Goal: Information Seeking & Learning: Learn about a topic

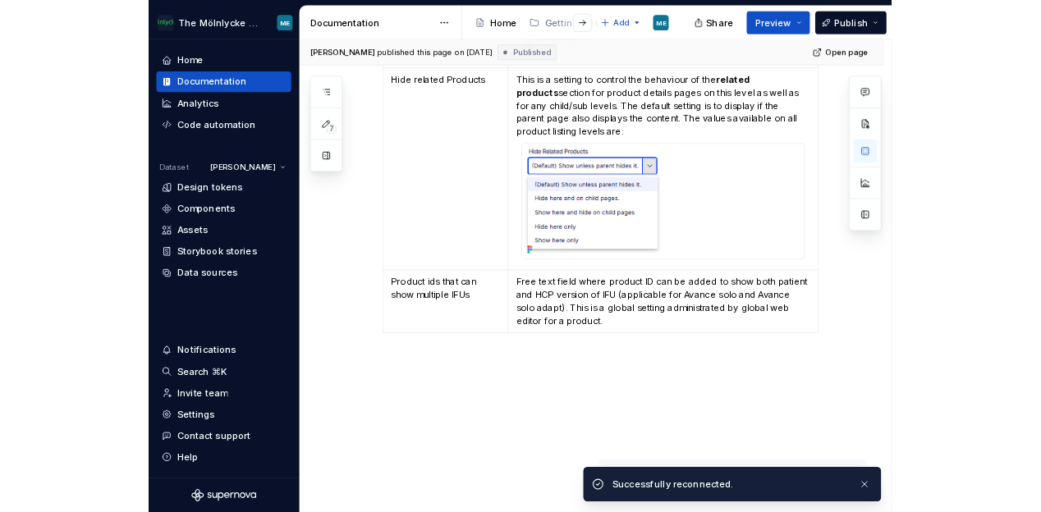
scroll to position [2989, 0]
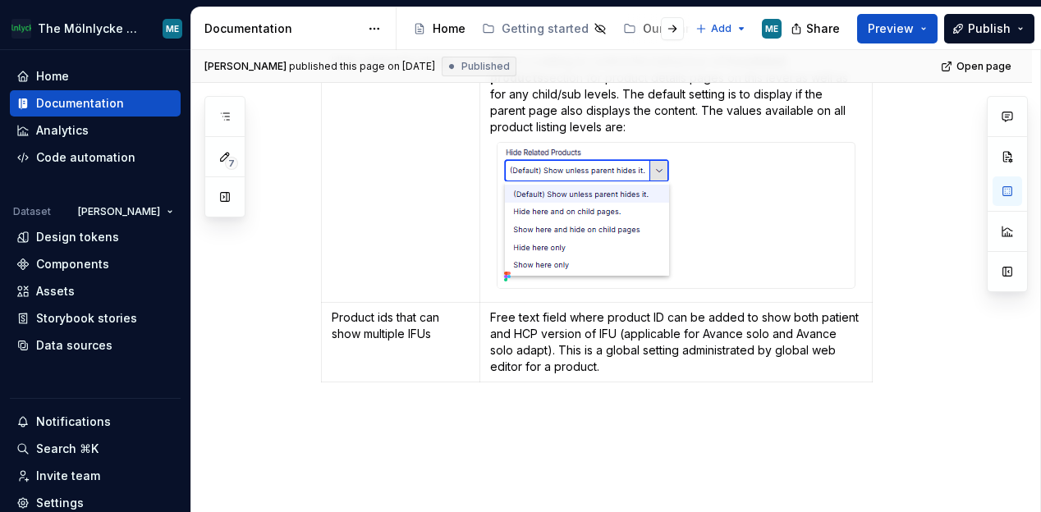
type textarea "*"
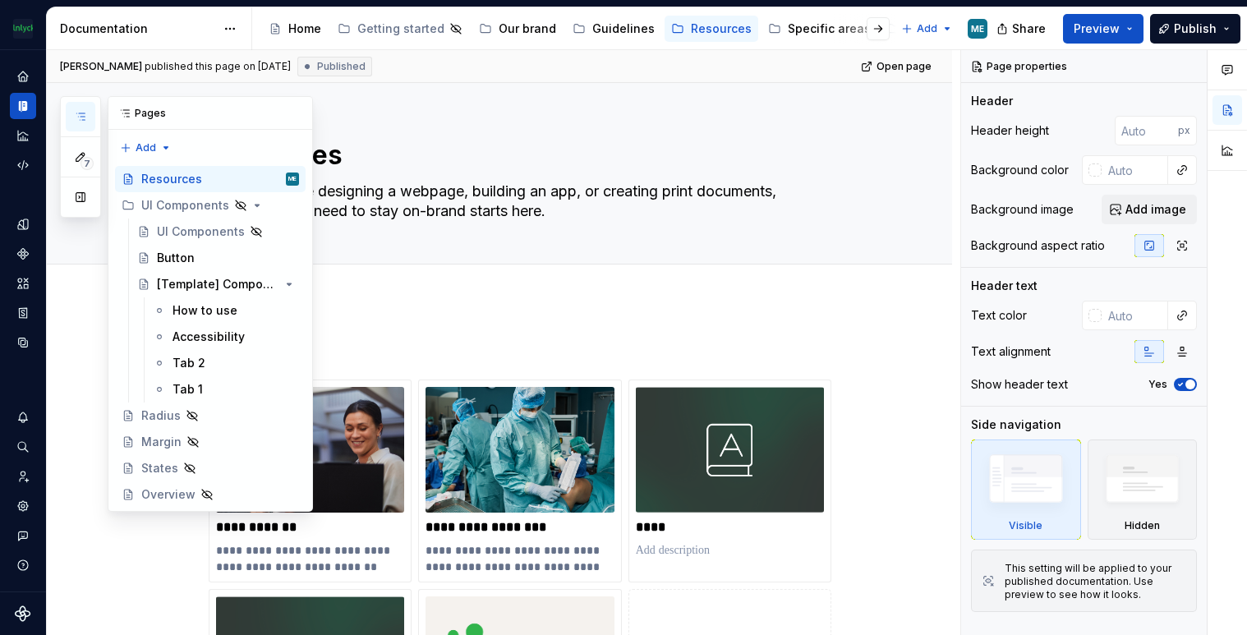
click at [92, 105] on button "button" at bounding box center [81, 117] width 30 height 30
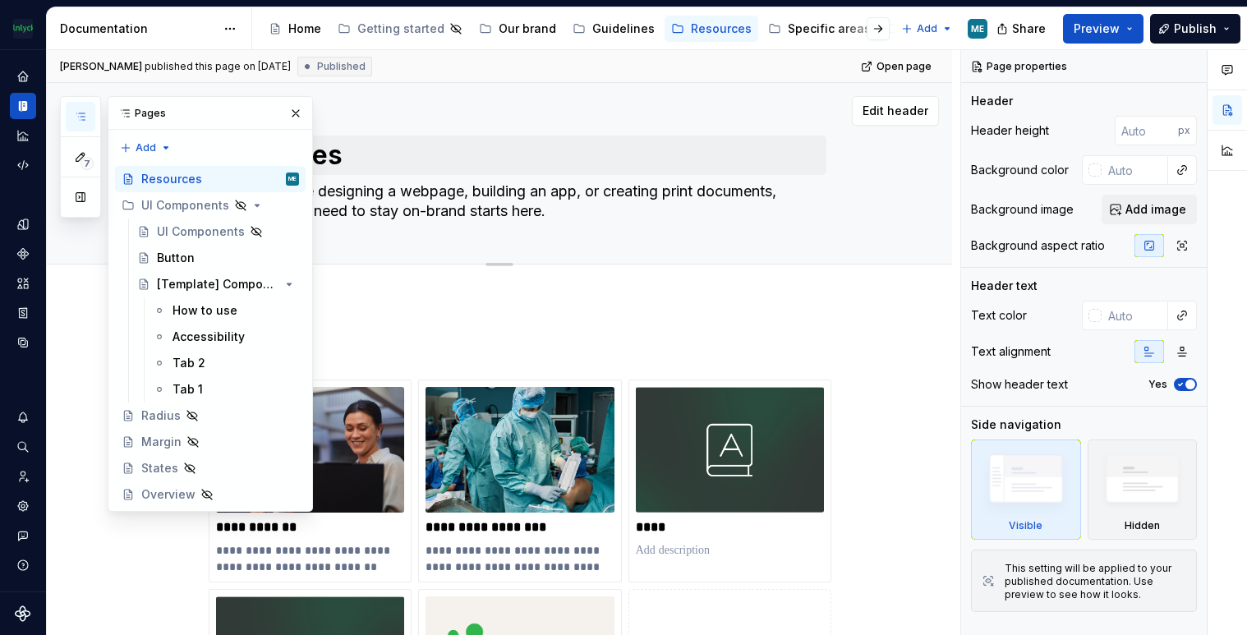
type textarea "*"
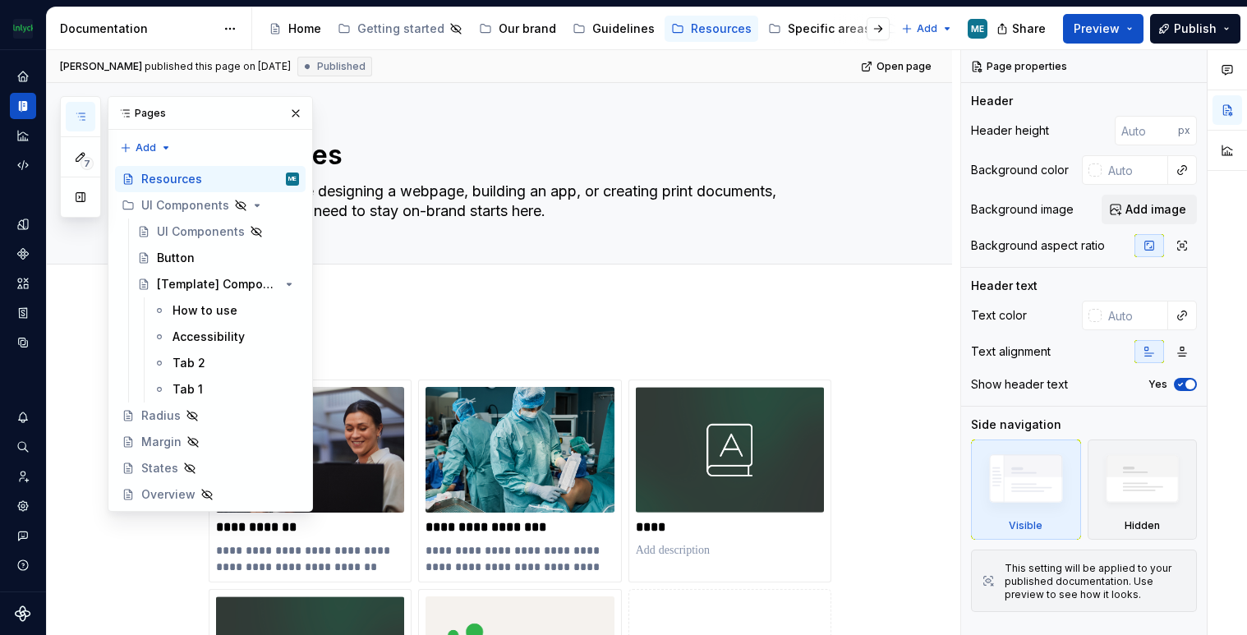
click at [71, 109] on button "button" at bounding box center [81, 117] width 30 height 30
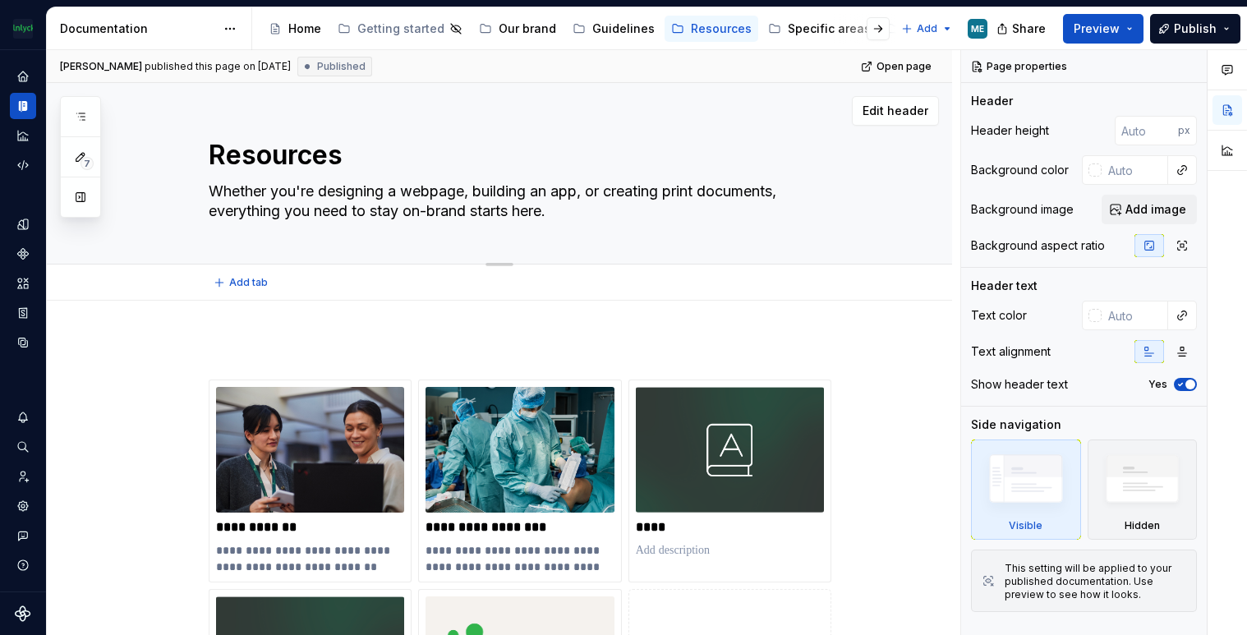
click at [463, 112] on div "Edit header" at bounding box center [493, 111] width 892 height 30
click at [21, 111] on icon "Documentation" at bounding box center [19, 106] width 3 height 11
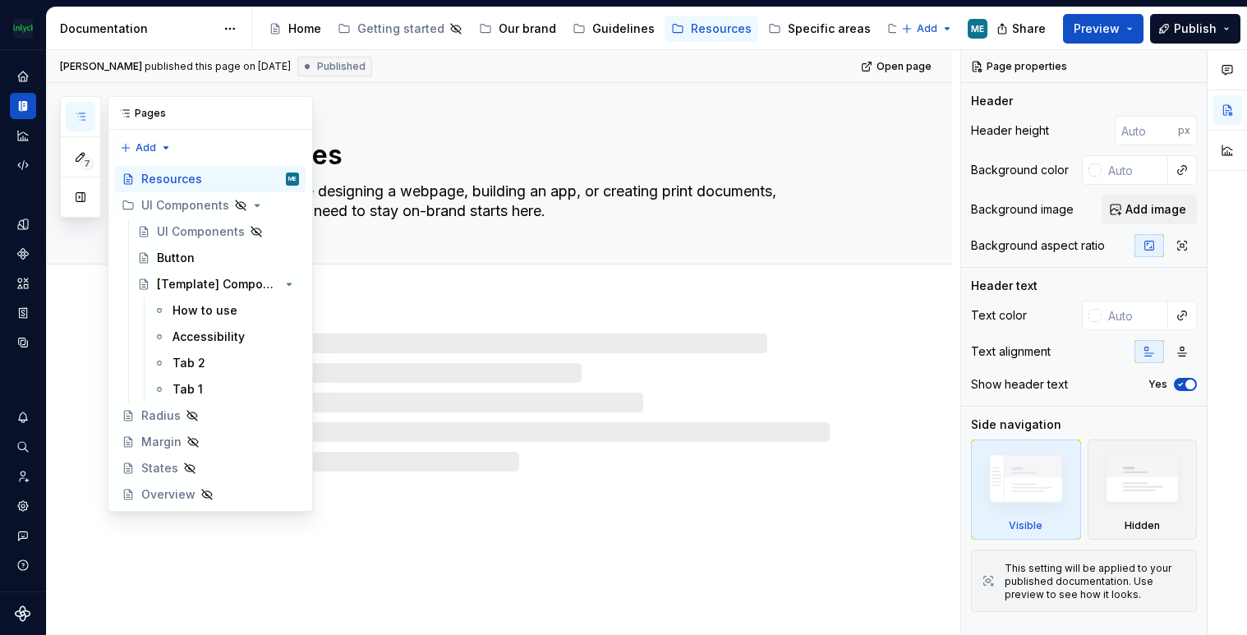
click at [78, 114] on icon "button" at bounding box center [80, 116] width 13 height 13
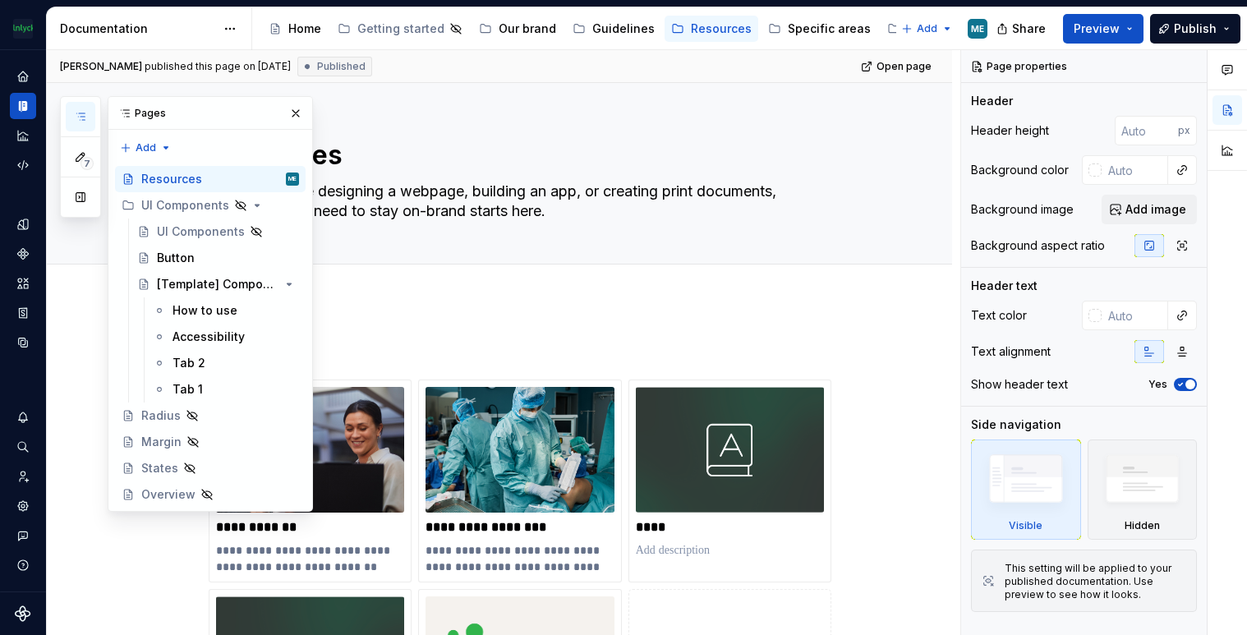
drag, startPoint x: 790, startPoint y: 30, endPoint x: 755, endPoint y: 59, distance: 45.5
click at [790, 31] on div "Specific areas" at bounding box center [829, 29] width 83 height 16
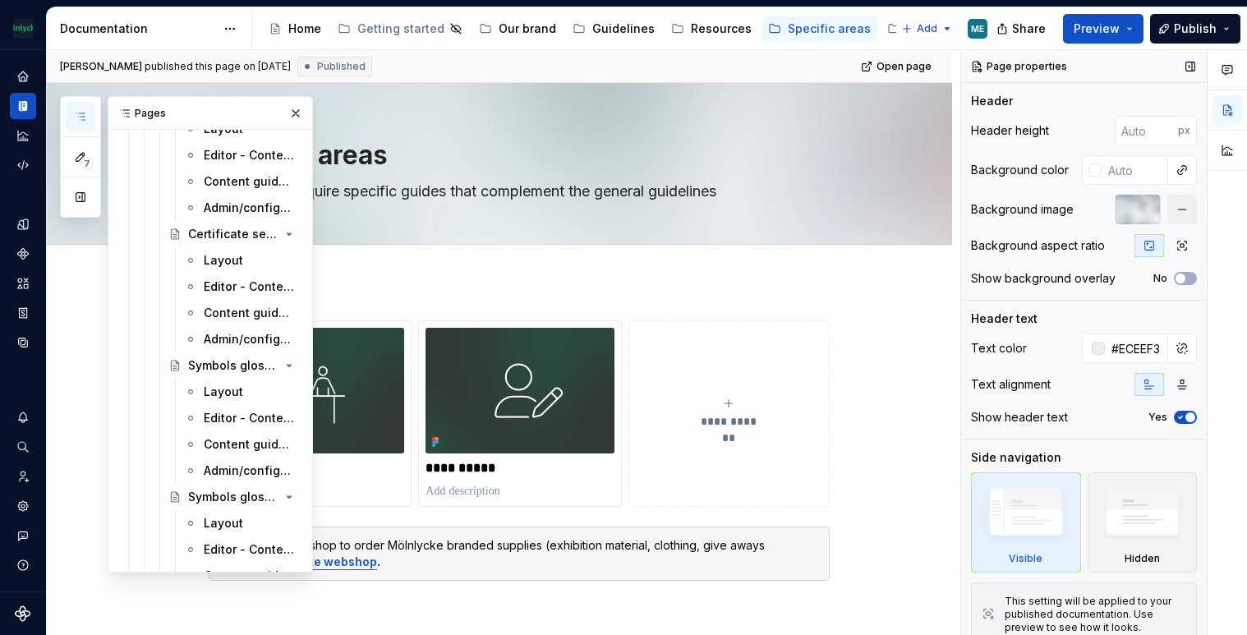
scroll to position [7543, 0]
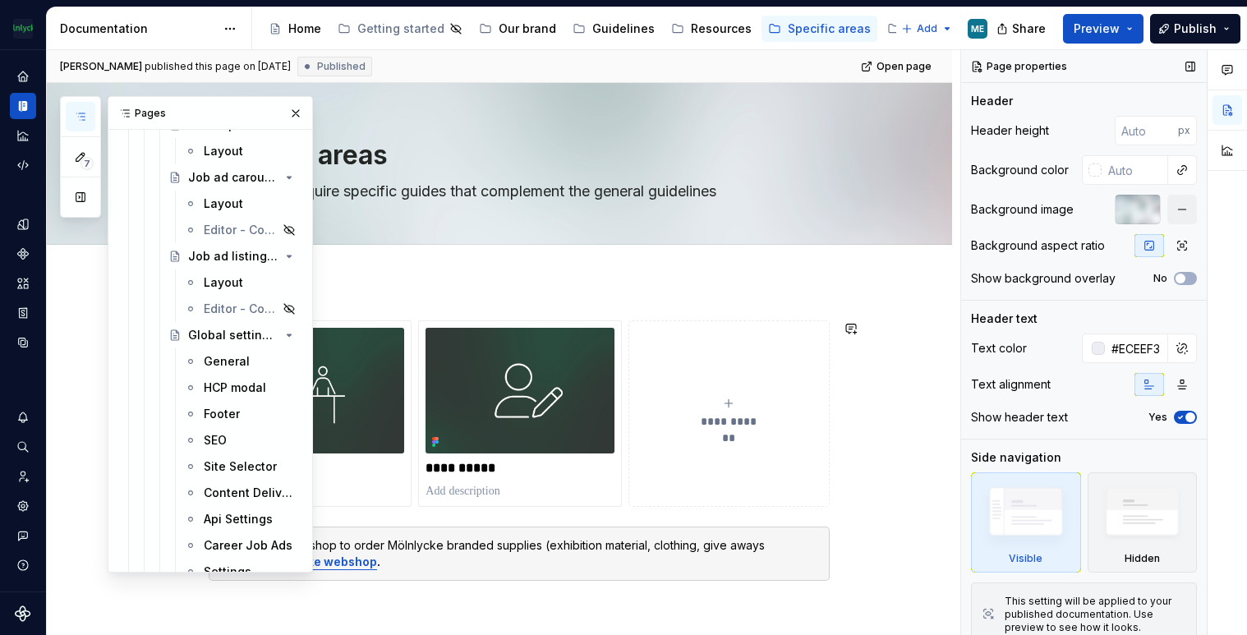
drag, startPoint x: 224, startPoint y: 518, endPoint x: 1020, endPoint y: 370, distance: 809.5
click at [224, 518] on div "Api Settings" at bounding box center [238, 519] width 69 height 16
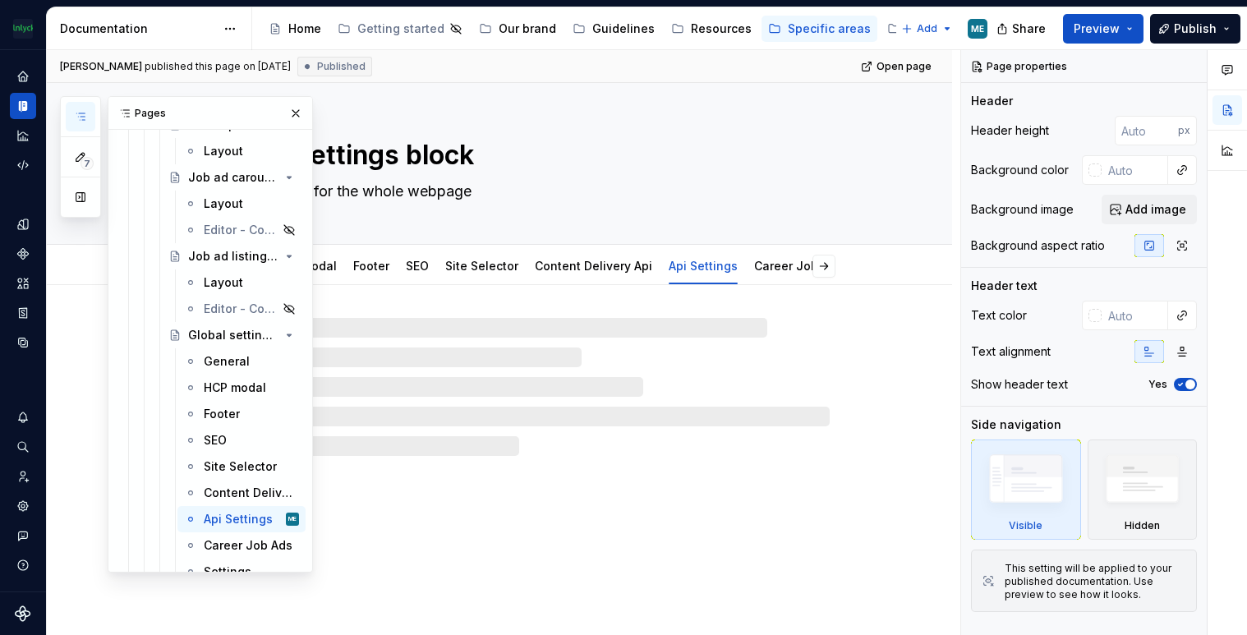
click at [916, 318] on div "Global settings block Global settings for the whole webpage General HCP modal F…" at bounding box center [499, 359] width 905 height 553
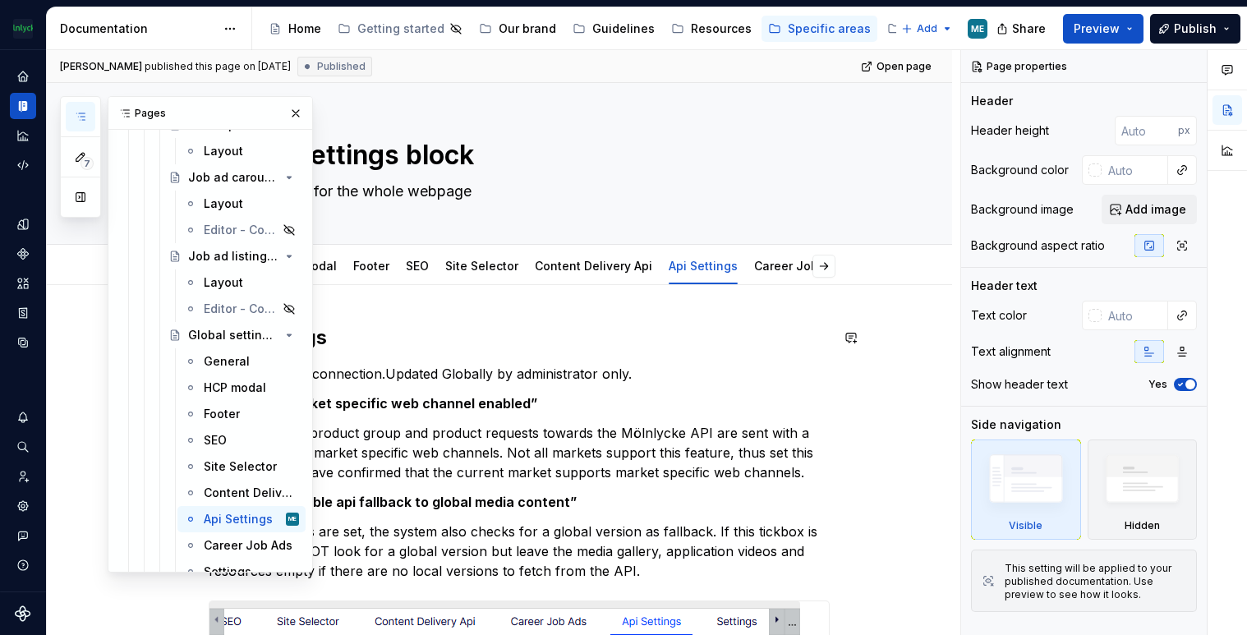
click at [898, 328] on div "Api Settings Settings for API connection.Updated Globally by administrator only…" at bounding box center [499, 646] width 905 height 722
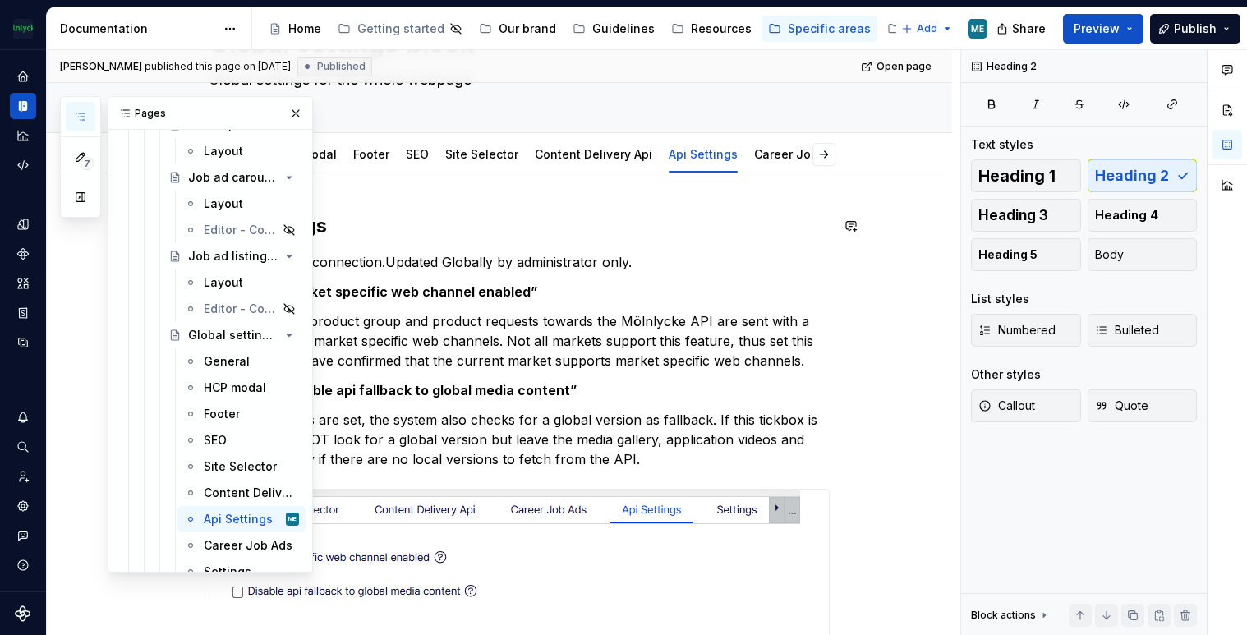
scroll to position [246, 0]
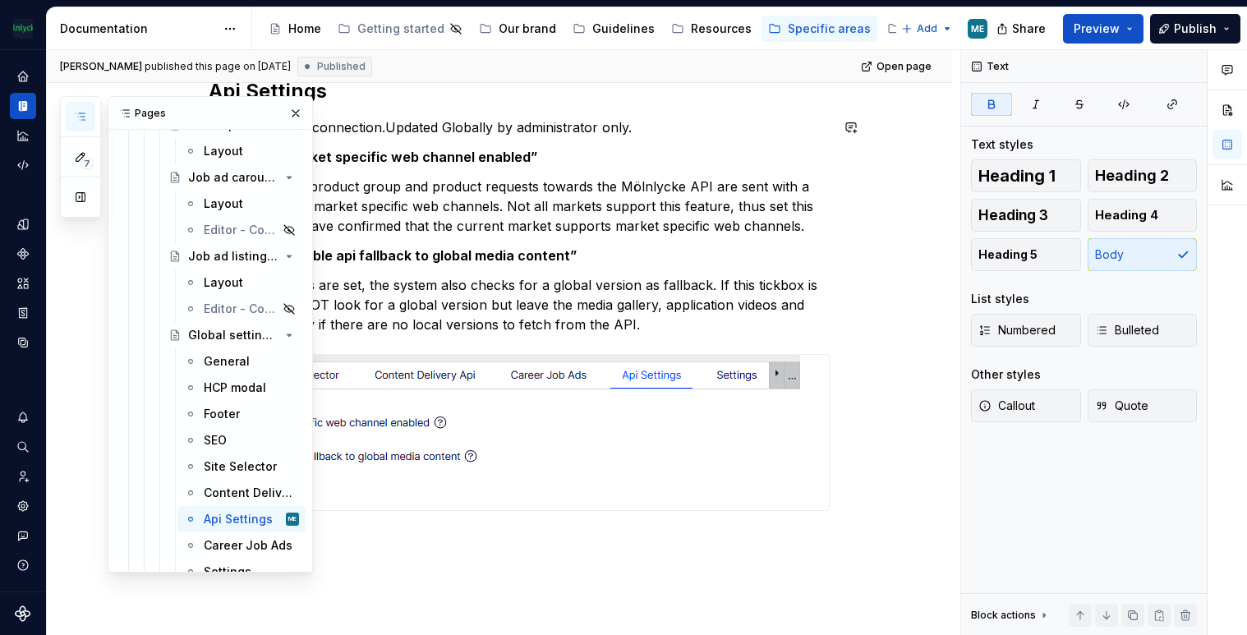
drag, startPoint x: 739, startPoint y: 142, endPoint x: 727, endPoint y: 157, distance: 19.2
click at [739, 143] on div "Api Settings Settings for API connection.Updated Globally by administrator only…" at bounding box center [519, 314] width 621 height 472
click at [290, 113] on button "button" at bounding box center [295, 113] width 23 height 23
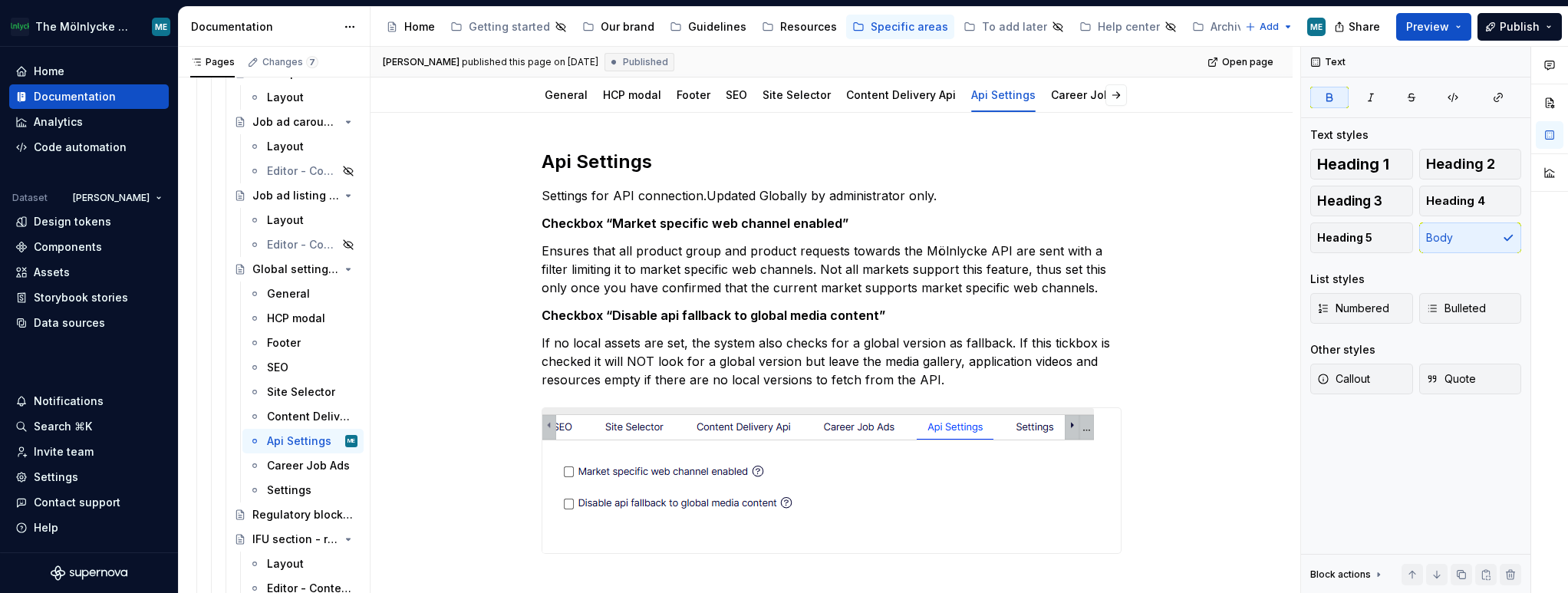
scroll to position [0, 0]
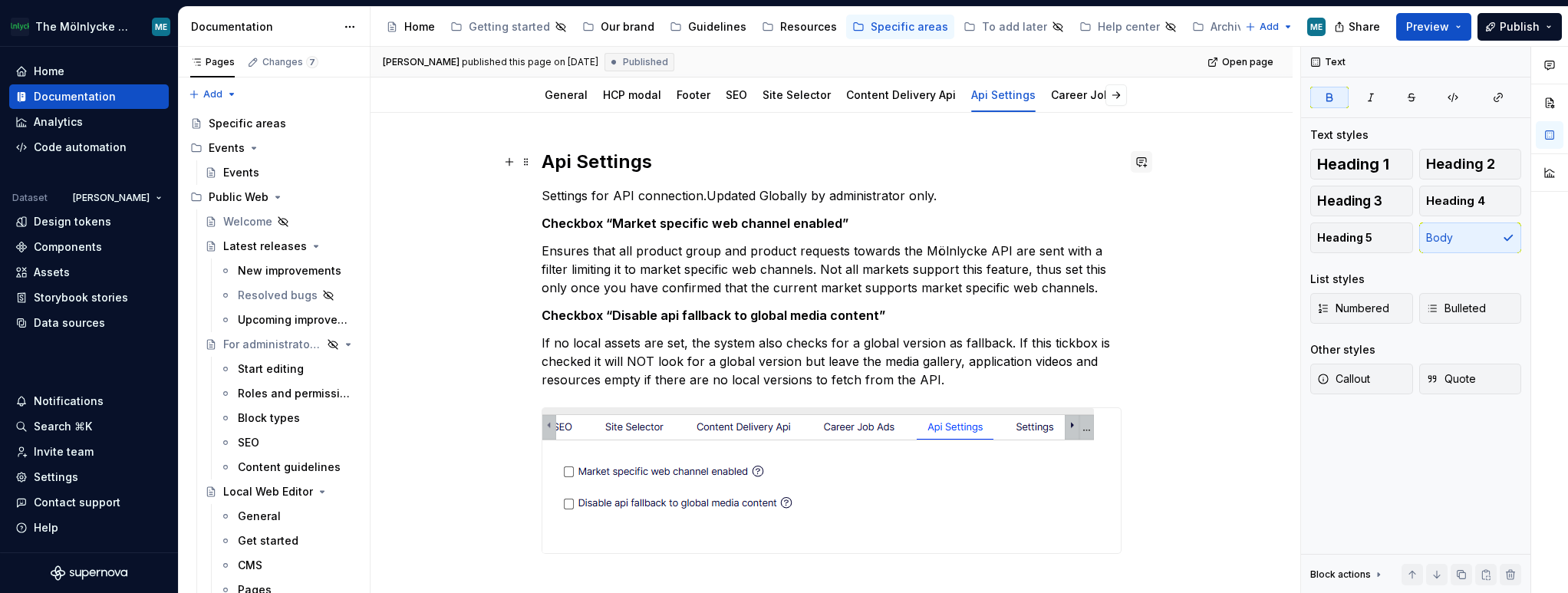
click at [1147, 165] on button "button" at bounding box center [1140, 162] width 21 height 21
click at [1164, 258] on div "Api Settings Settings for API connection.Updated Globally by administrator only…" at bounding box center [831, 450] width 922 height 674
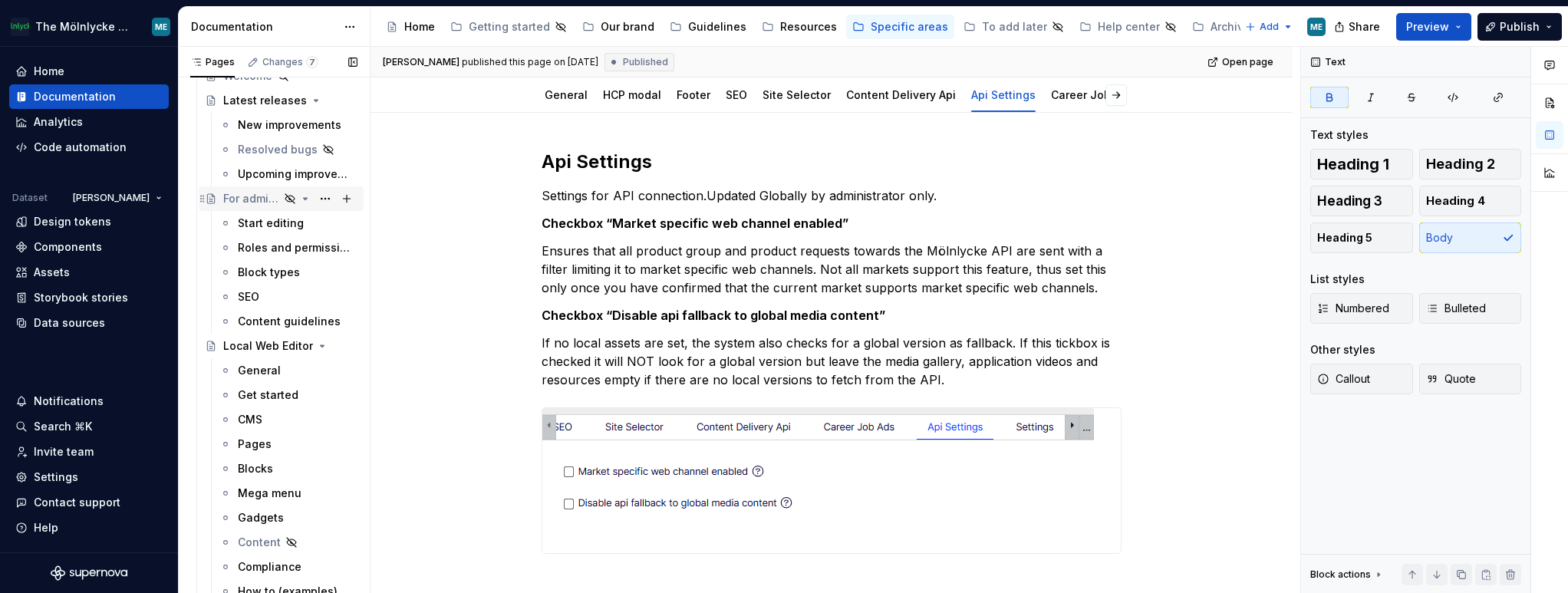
scroll to position [153, 0]
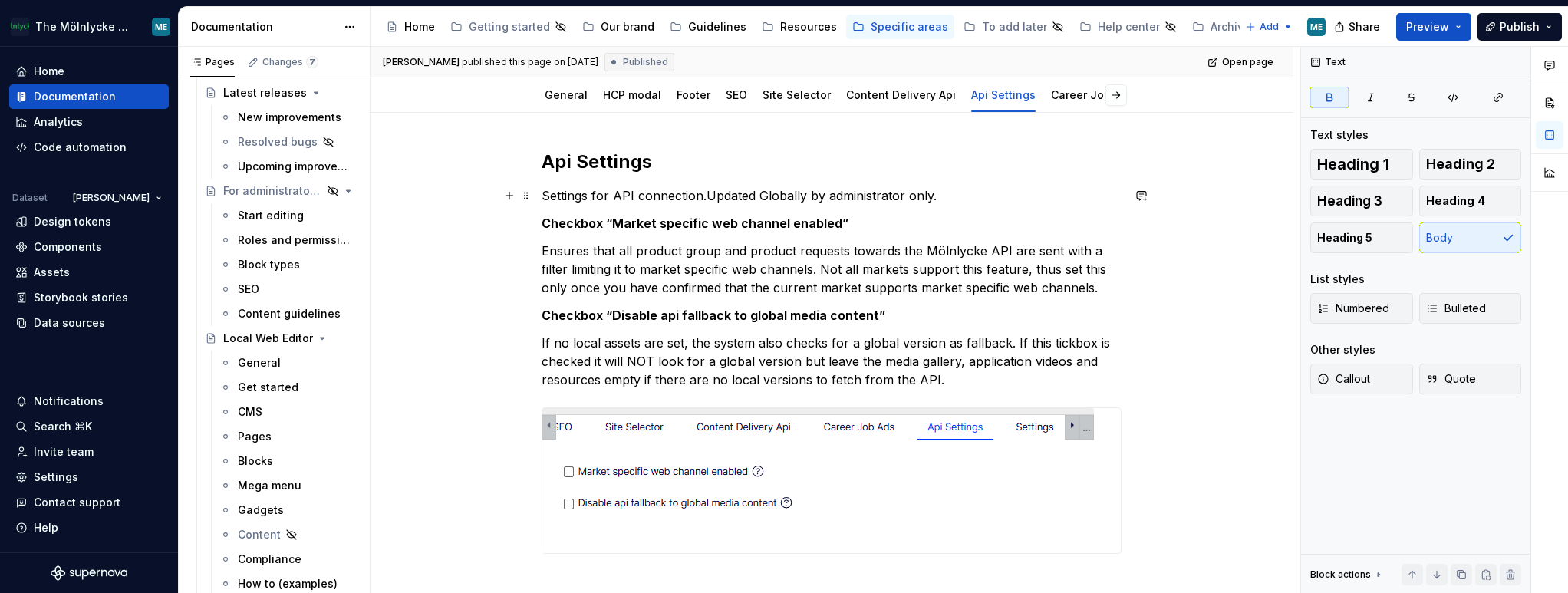
click at [1055, 200] on p "Settings for API connection.Updated Globally by administrator only." at bounding box center [831, 196] width 580 height 19
click at [575, 90] on link "General" at bounding box center [566, 94] width 43 height 13
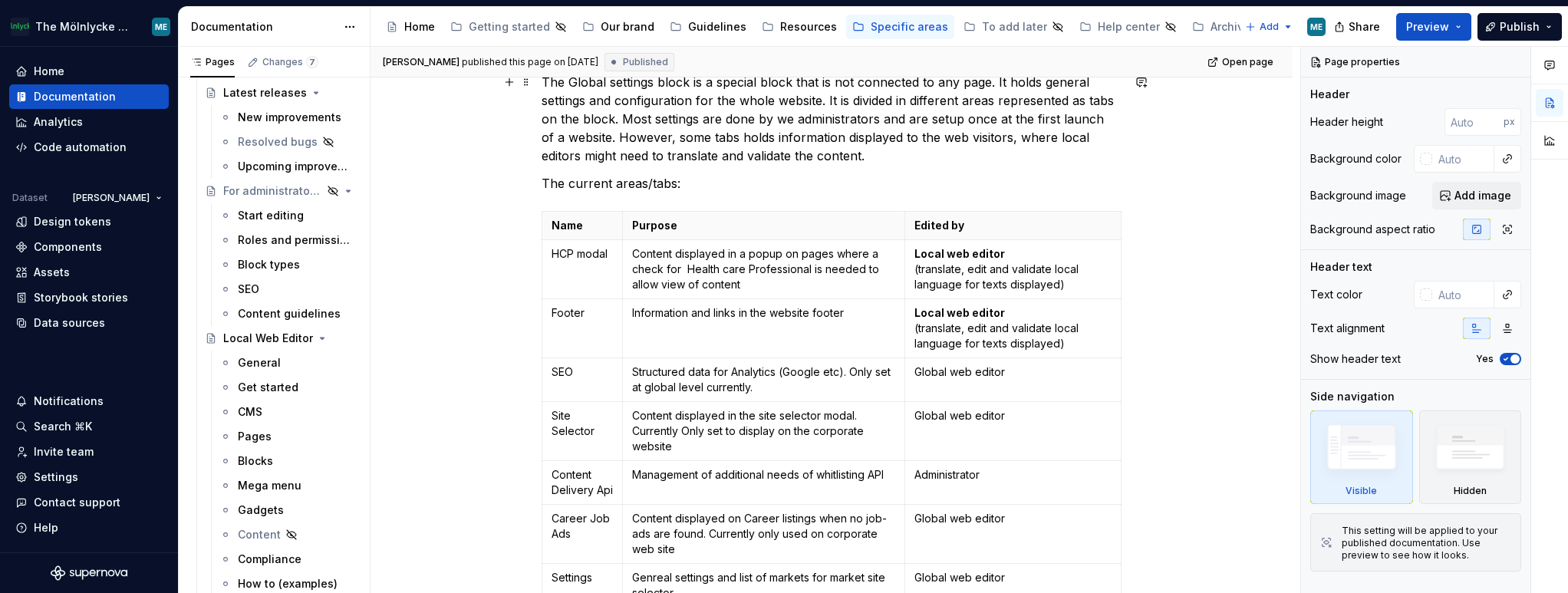
scroll to position [77, 0]
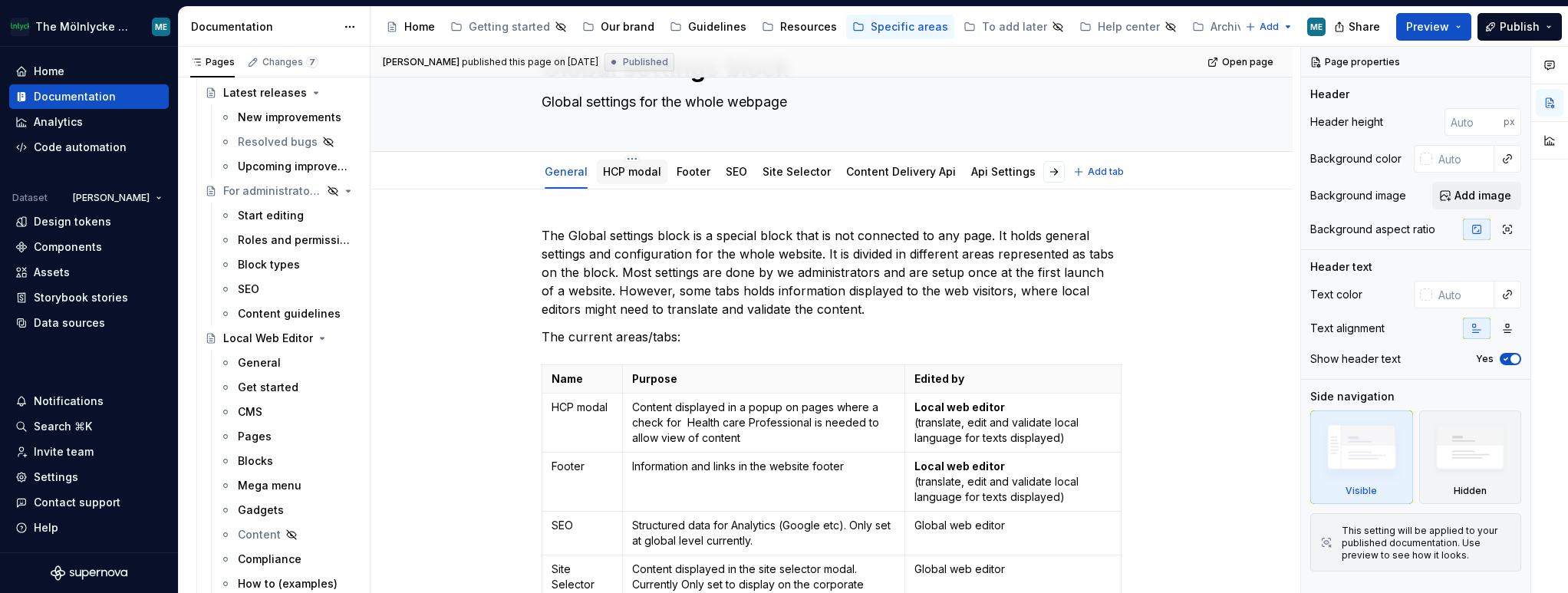
click at [636, 179] on div "HCP modal" at bounding box center [631, 172] width 58 height 19
click at [643, 169] on link "HCP modal" at bounding box center [631, 172] width 58 height 13
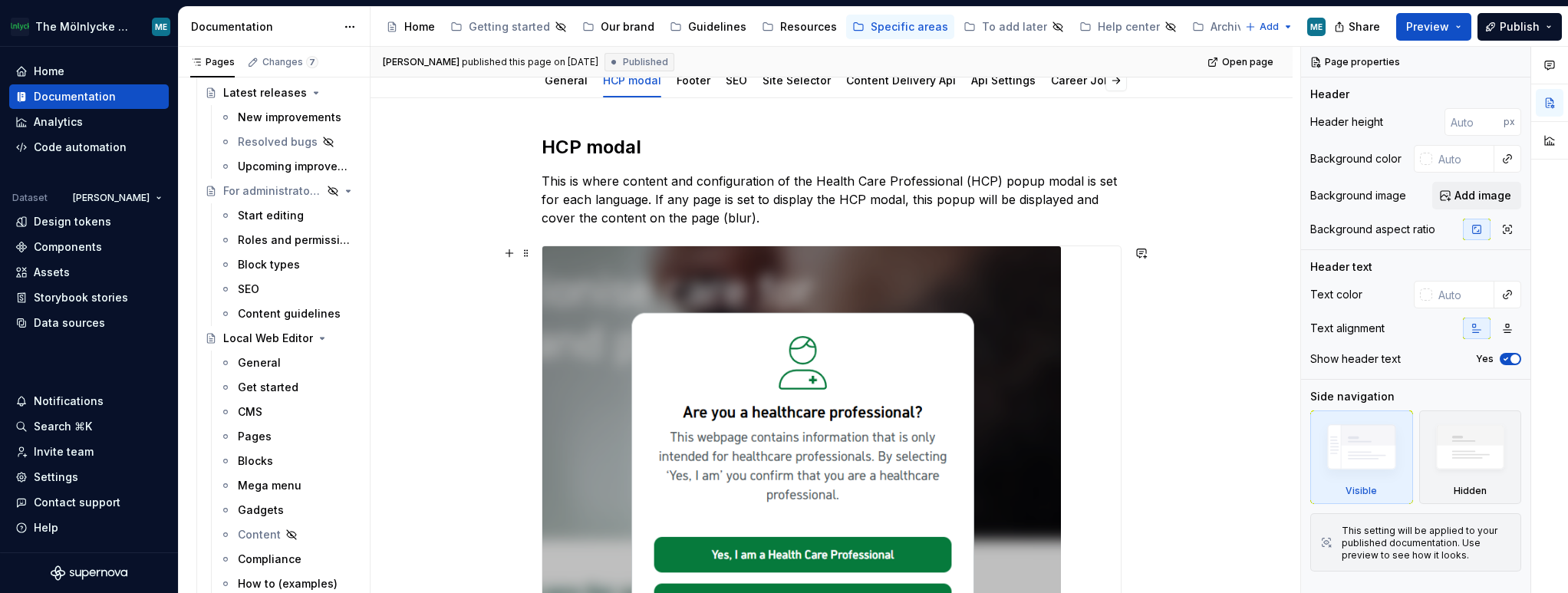
scroll to position [153, 0]
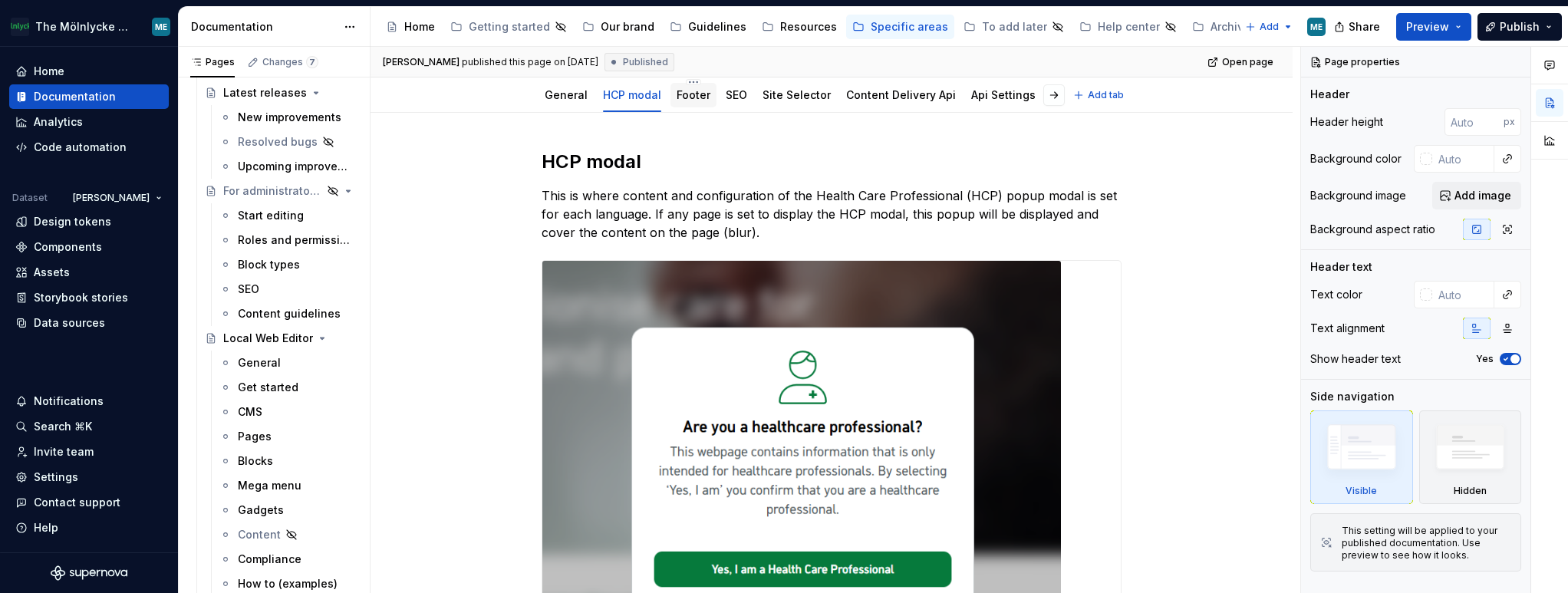
click at [686, 99] on link "Footer" at bounding box center [693, 94] width 34 height 13
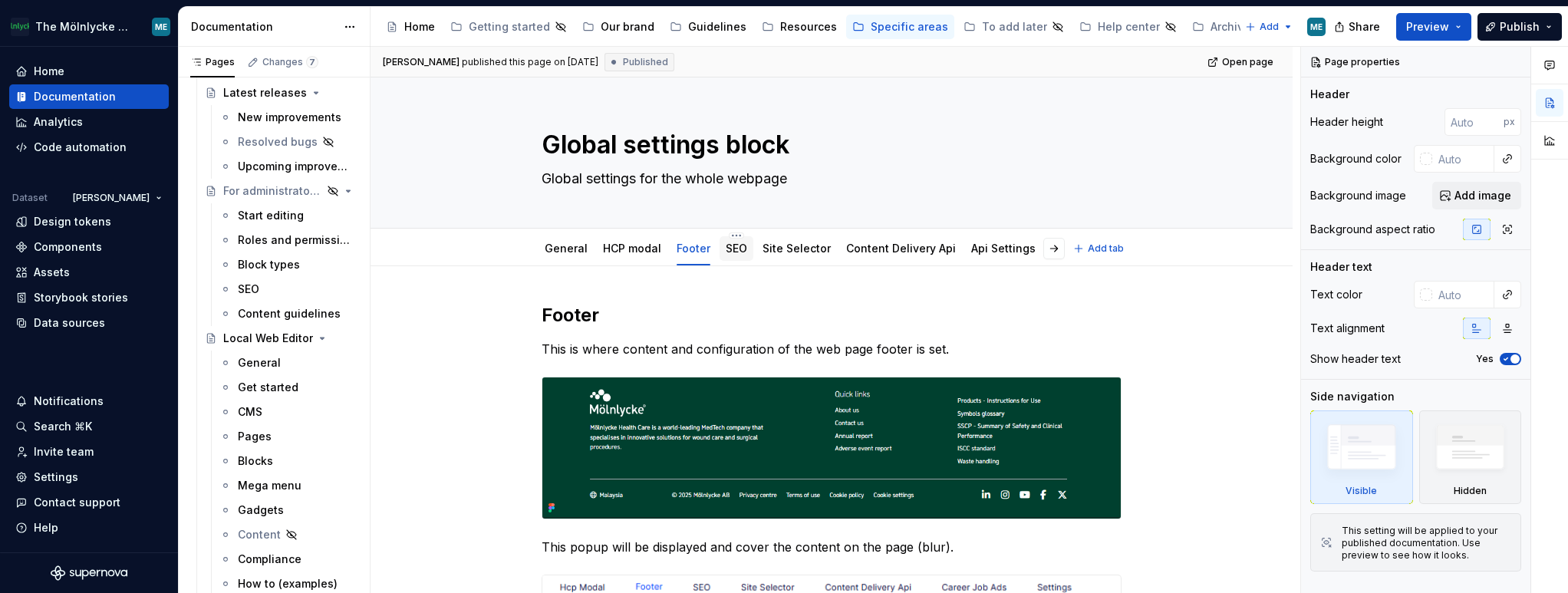
click at [730, 247] on link "SEO" at bounding box center [736, 248] width 21 height 13
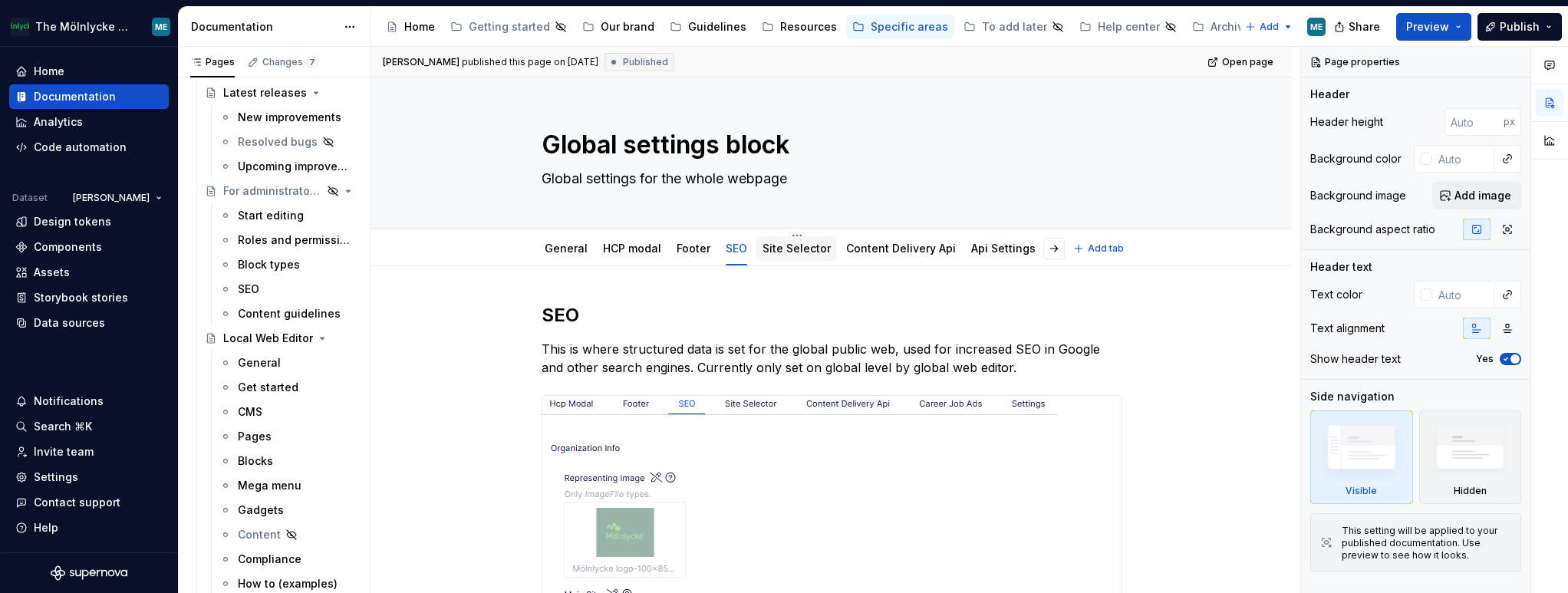
click at [799, 255] on div "Site Selector" at bounding box center [796, 248] width 68 height 15
click at [806, 251] on link "Site Selector" at bounding box center [796, 248] width 68 height 13
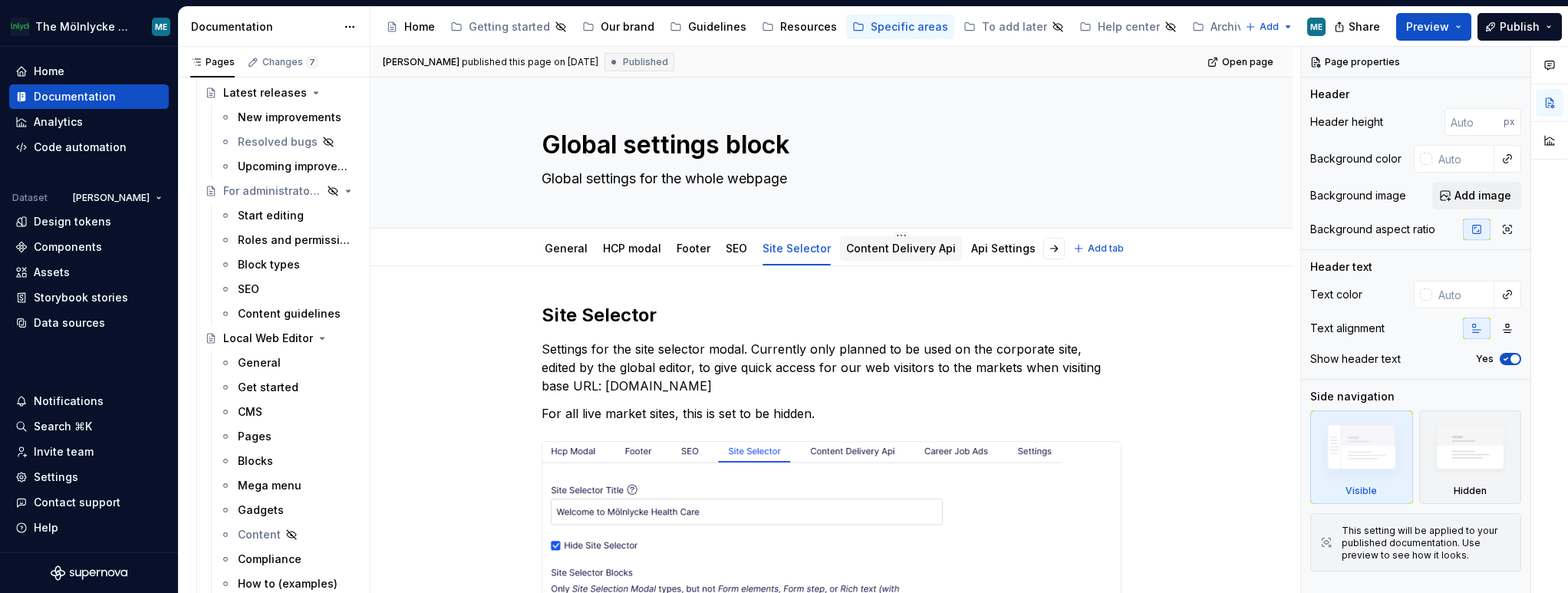
click at [896, 250] on link "Content Delivery Api" at bounding box center [900, 248] width 109 height 13
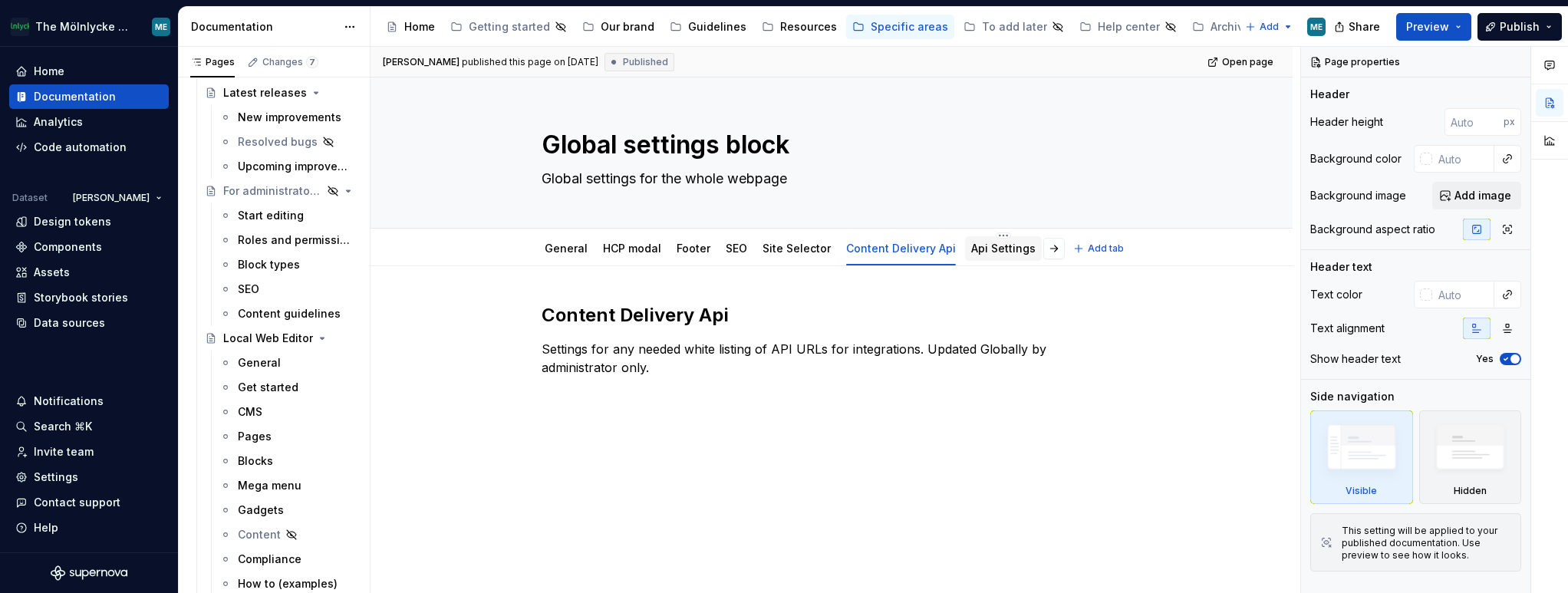
click at [998, 251] on link "Api Settings" at bounding box center [1003, 248] width 64 height 13
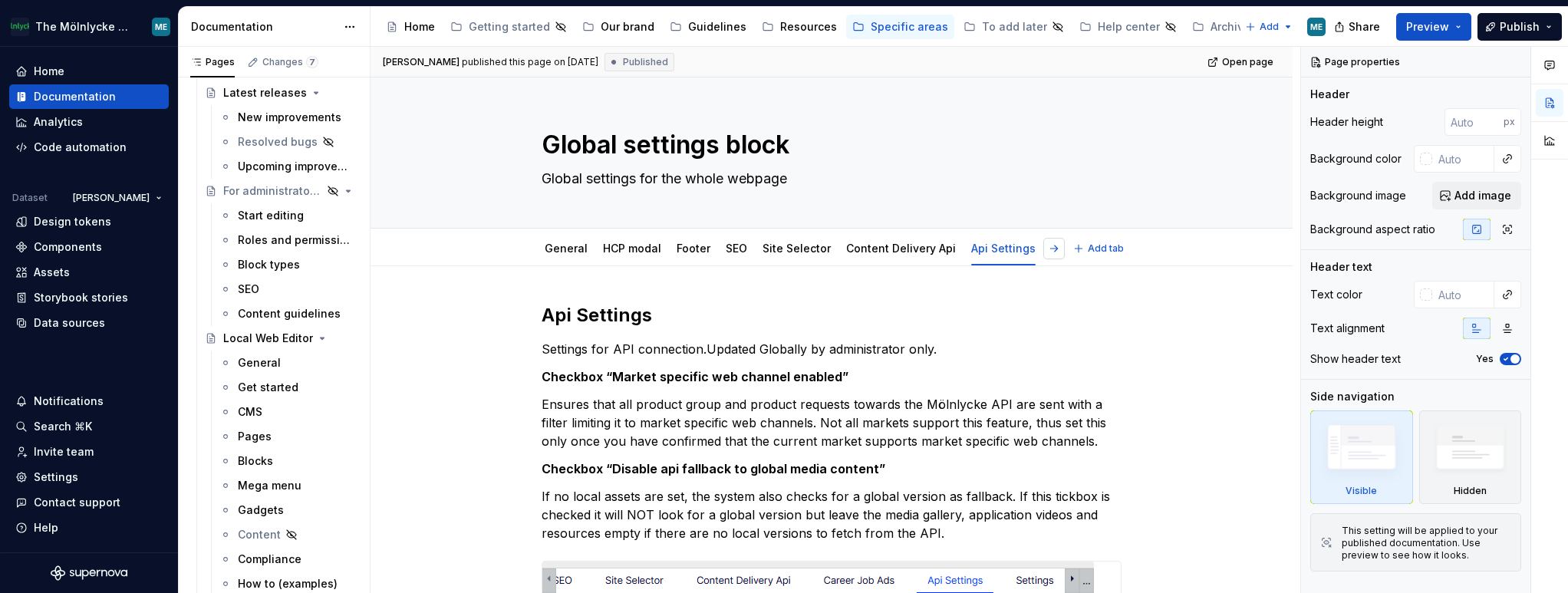
click at [1062, 247] on button "button" at bounding box center [1053, 248] width 21 height 21
click at [995, 247] on link "Career Job Ads" at bounding box center [1034, 248] width 83 height 13
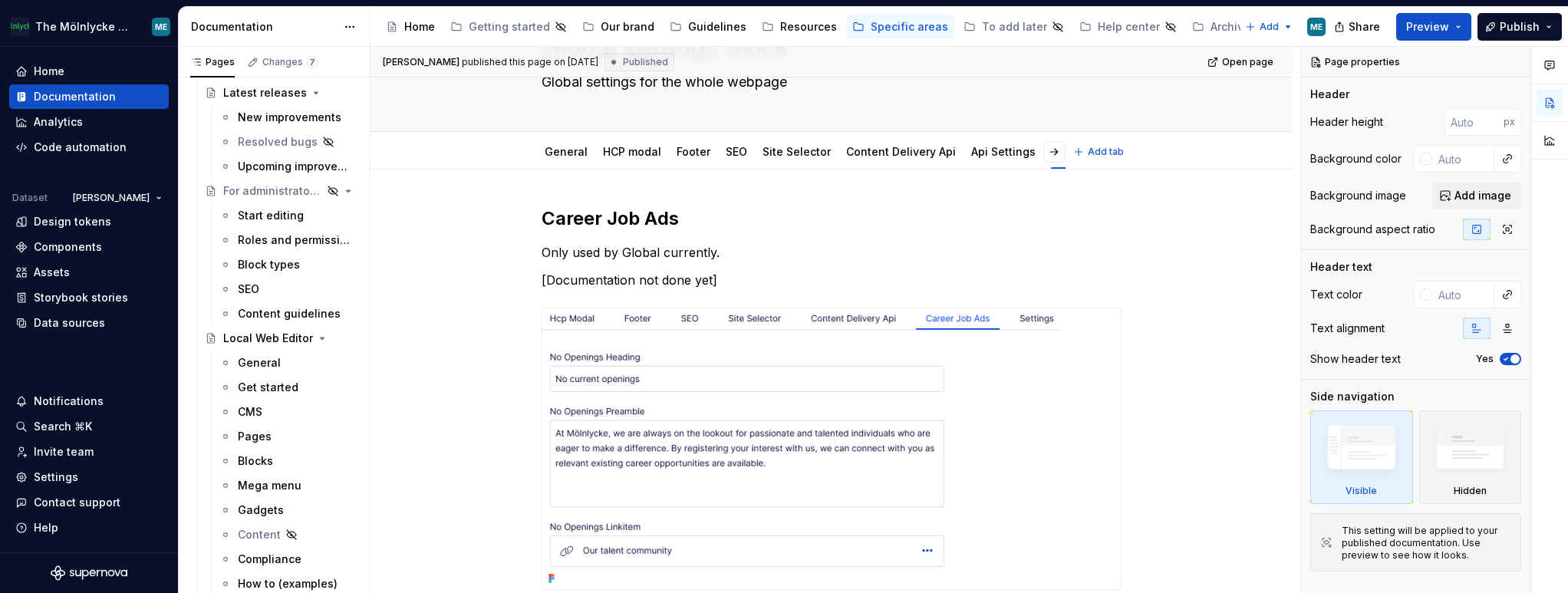
scroll to position [77, 0]
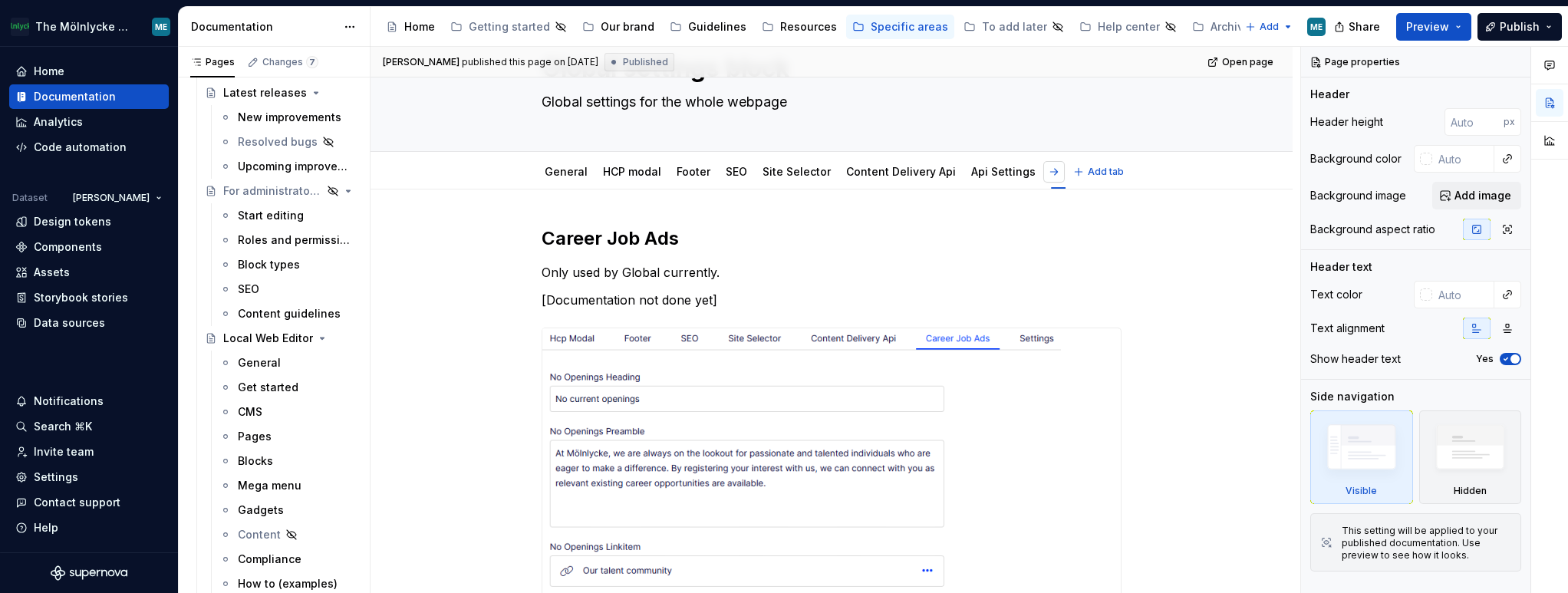
click at [1053, 171] on button "button" at bounding box center [1053, 171] width 21 height 21
click at [1038, 171] on link "Settings" at bounding box center [1053, 172] width 45 height 13
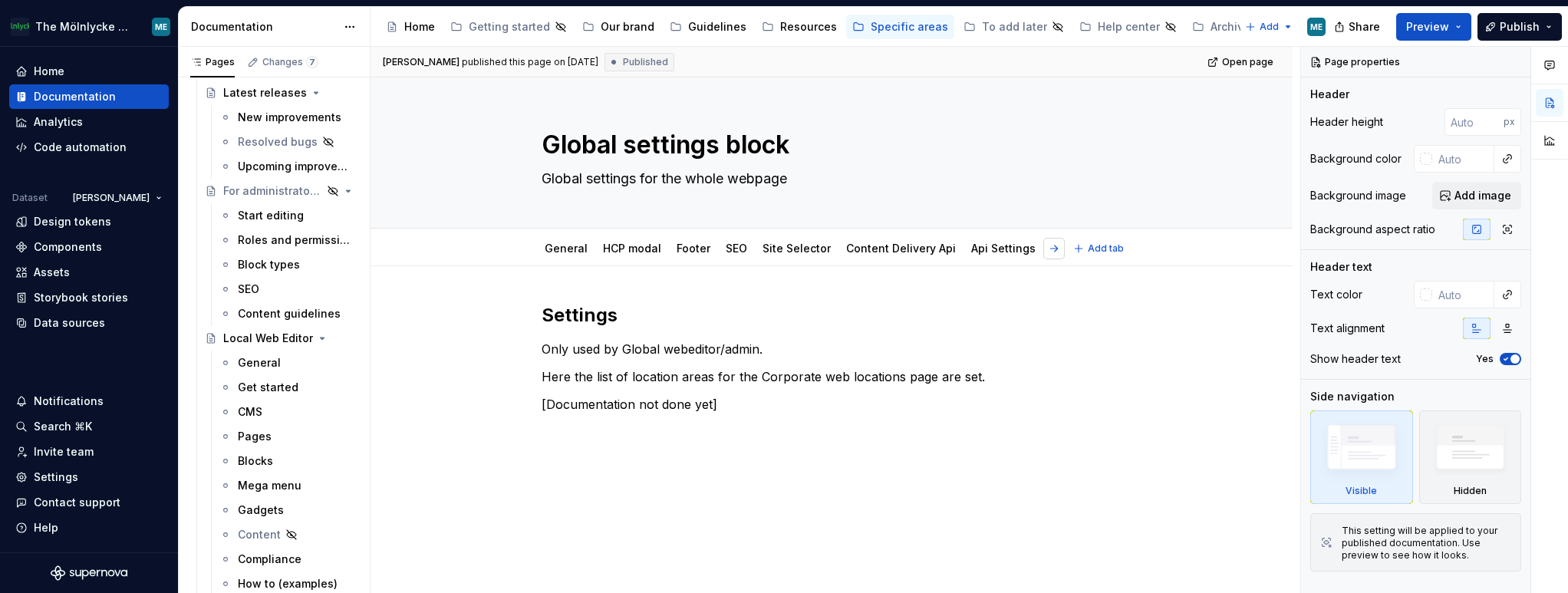
click at [1056, 247] on button "button" at bounding box center [1053, 248] width 21 height 21
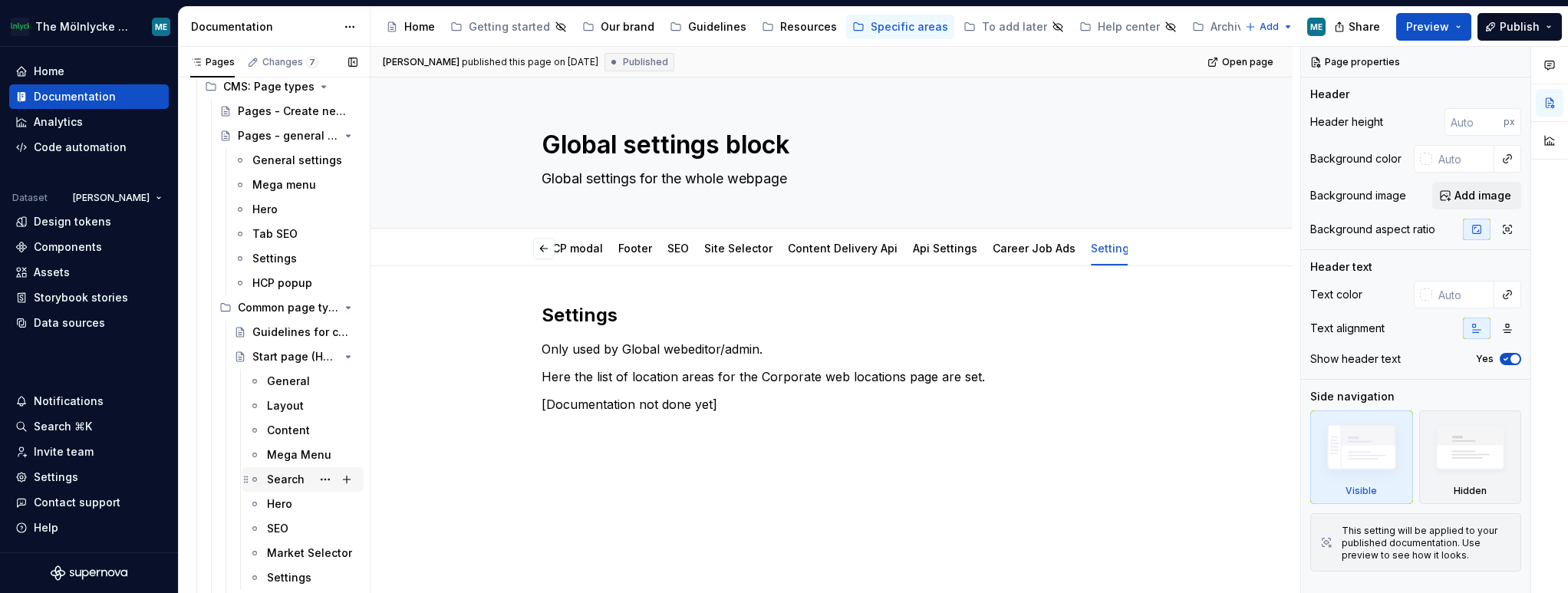
scroll to position [997, 0]
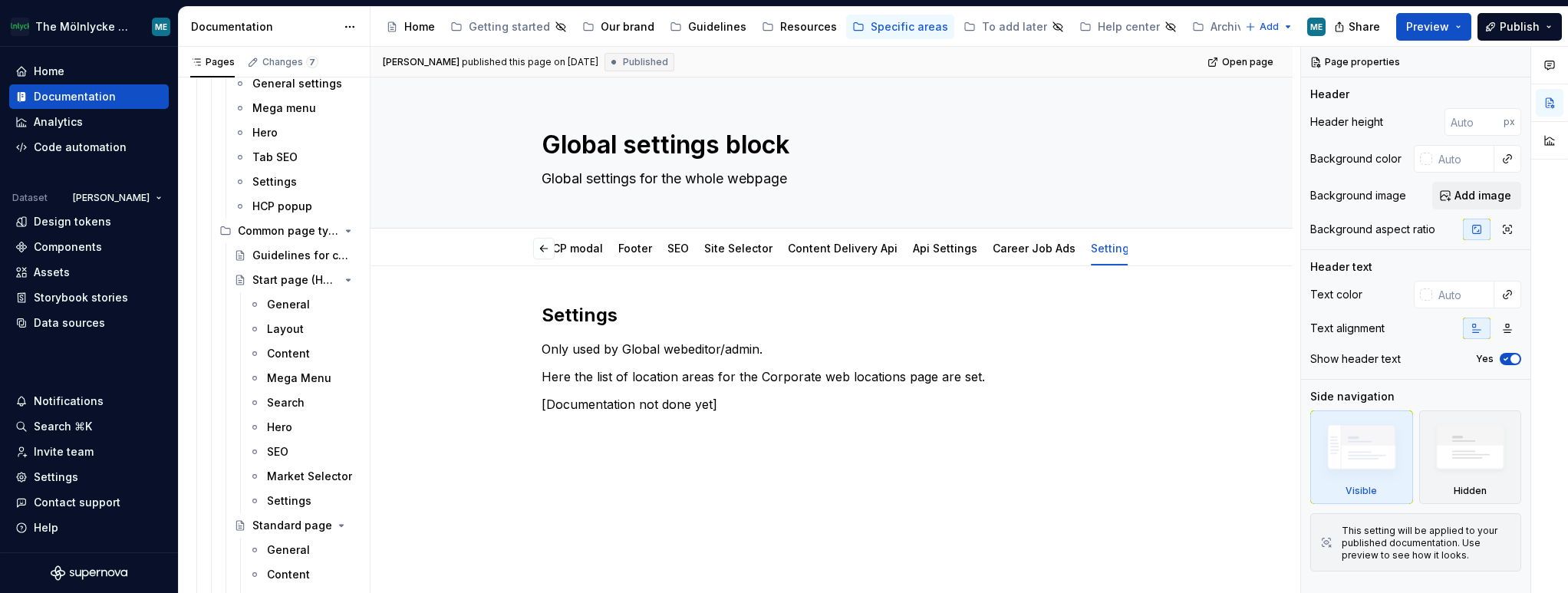
click at [284, 498] on div "Settings" at bounding box center [290, 501] width 45 height 15
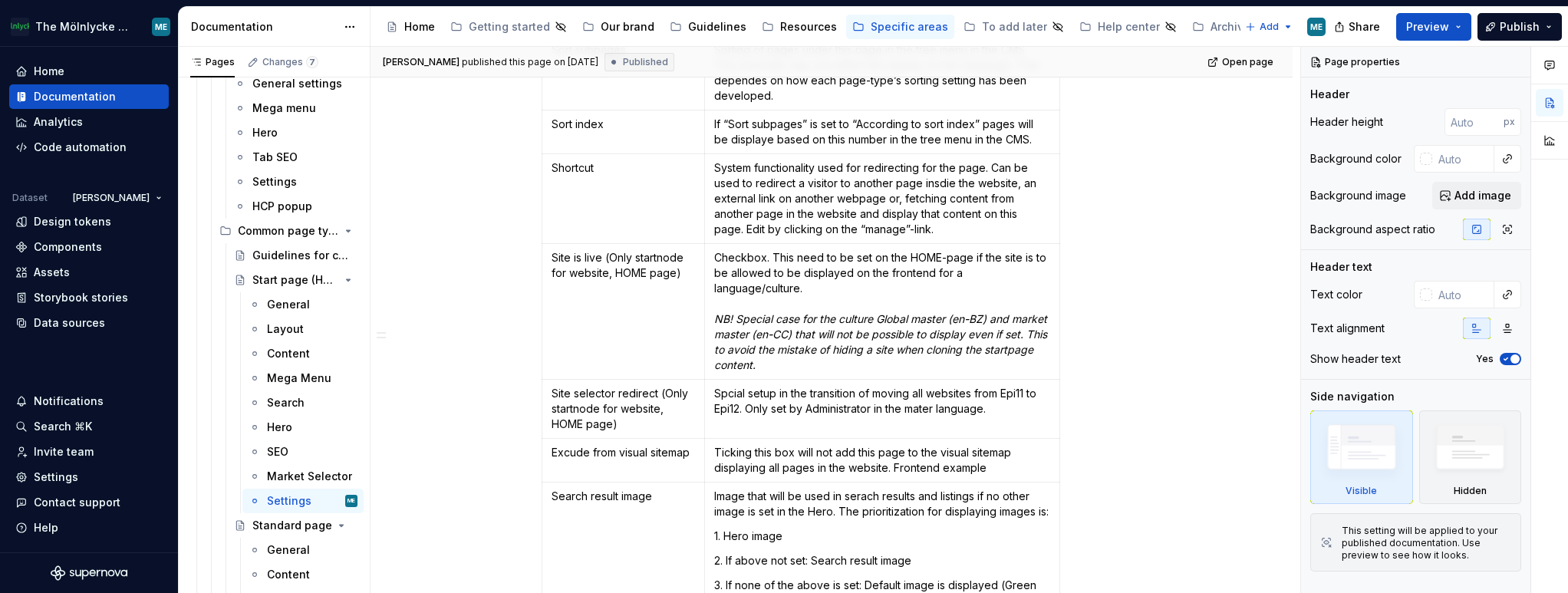
scroll to position [1304, 0]
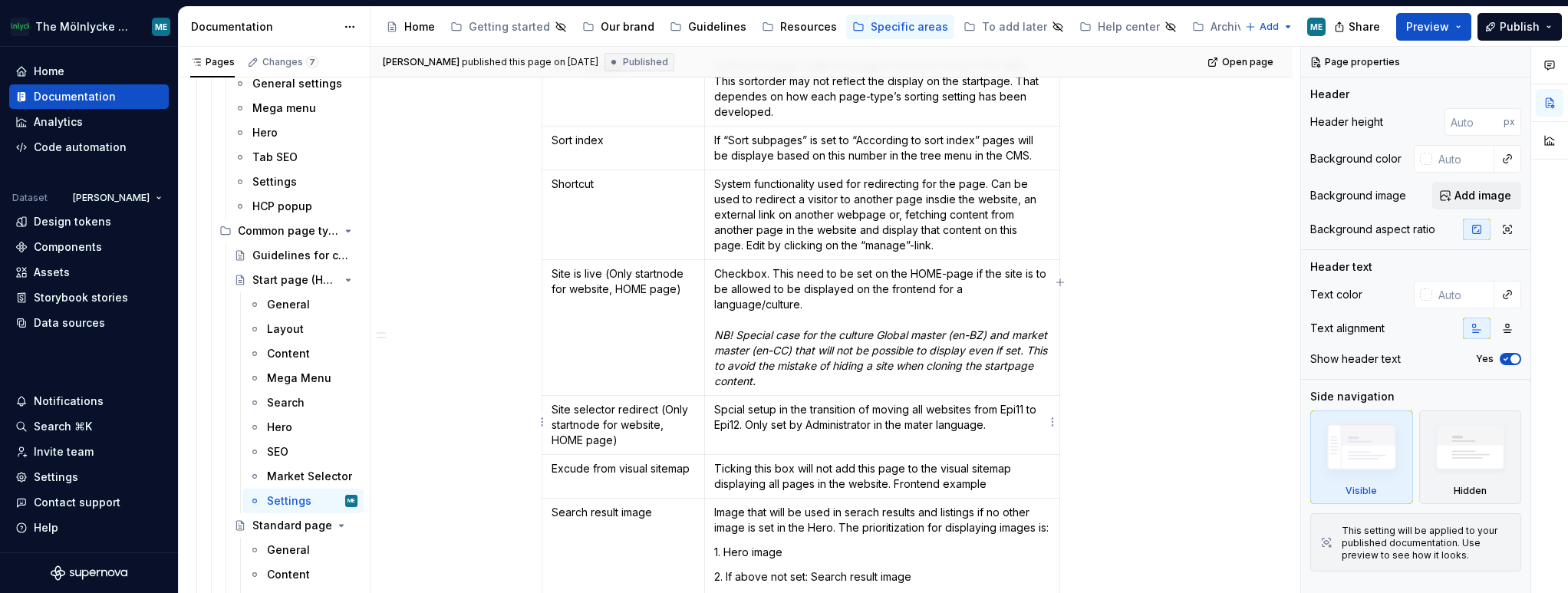
click at [919, 422] on p "Spcial setup in the transition of moving all websites from Epi11 to Epi12. Only…" at bounding box center [883, 417] width 336 height 31
type textarea "*"
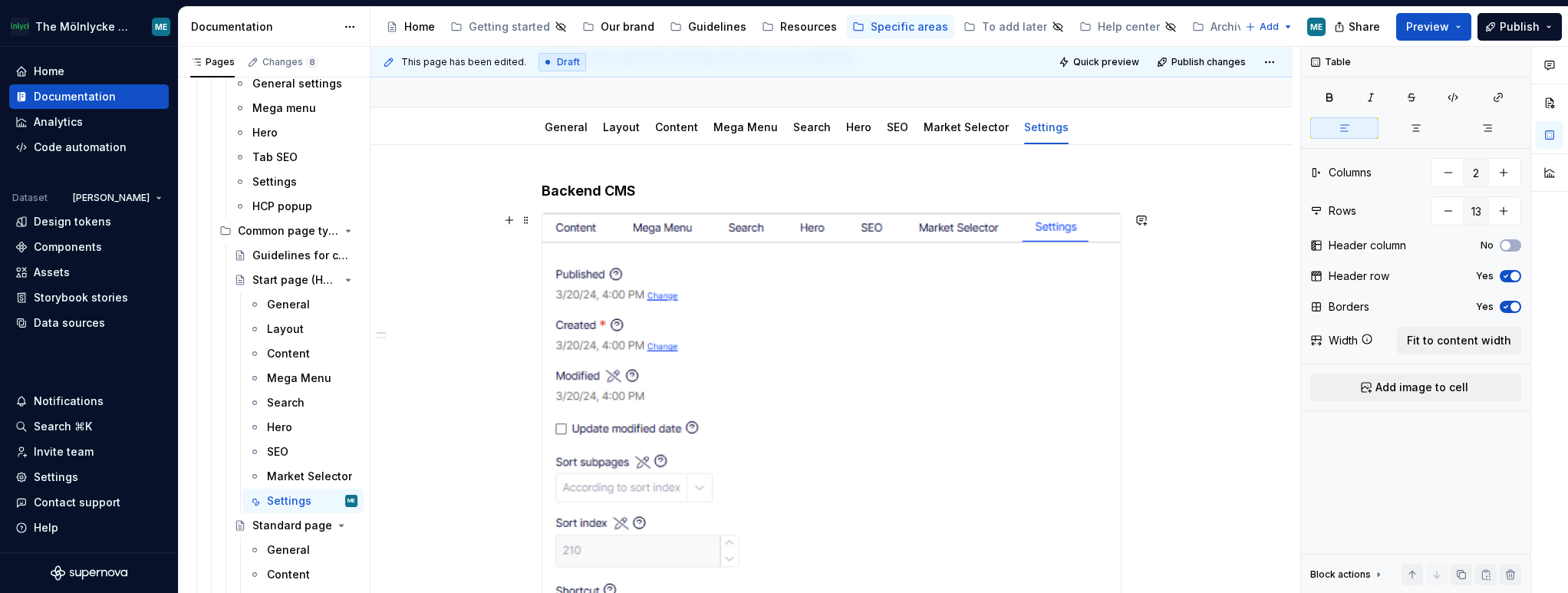
scroll to position [0, 0]
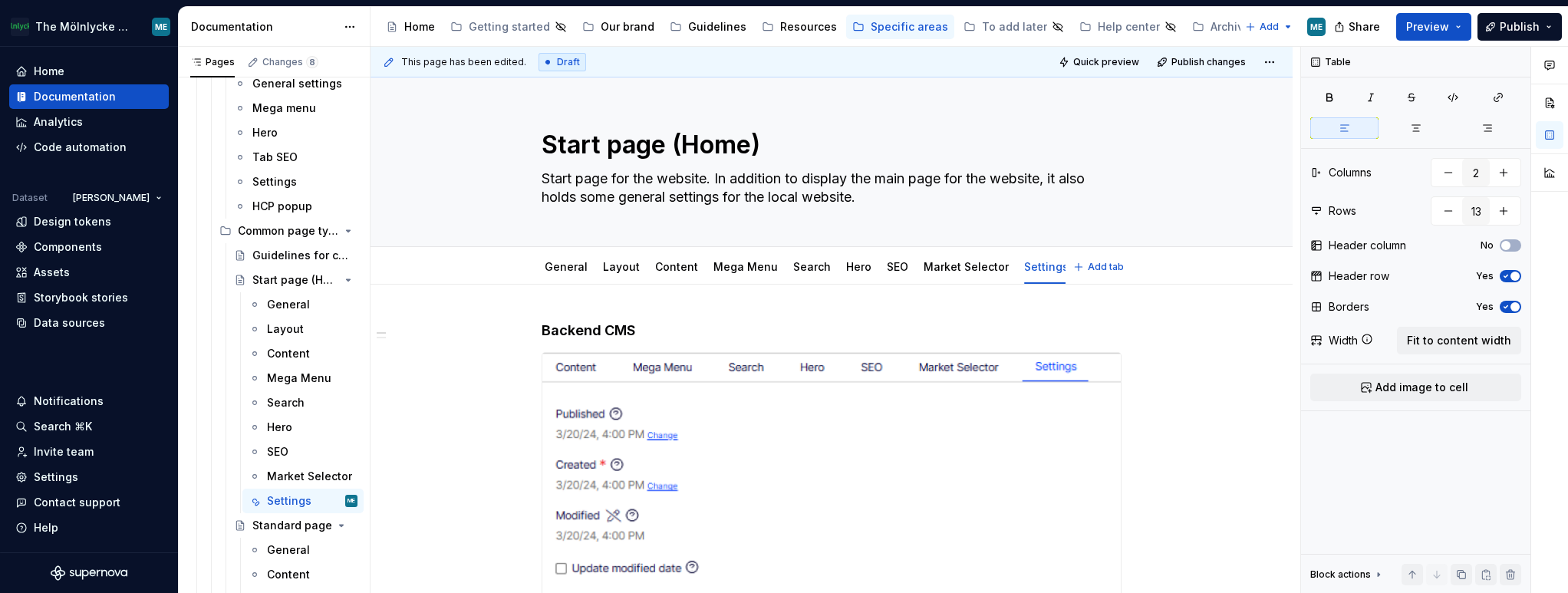
click at [538, 273] on div "General Layout Content Mega Menu Search Hero SEO Market Selector Settings" at bounding box center [798, 271] width 533 height 41
click at [558, 269] on link "General" at bounding box center [566, 266] width 43 height 13
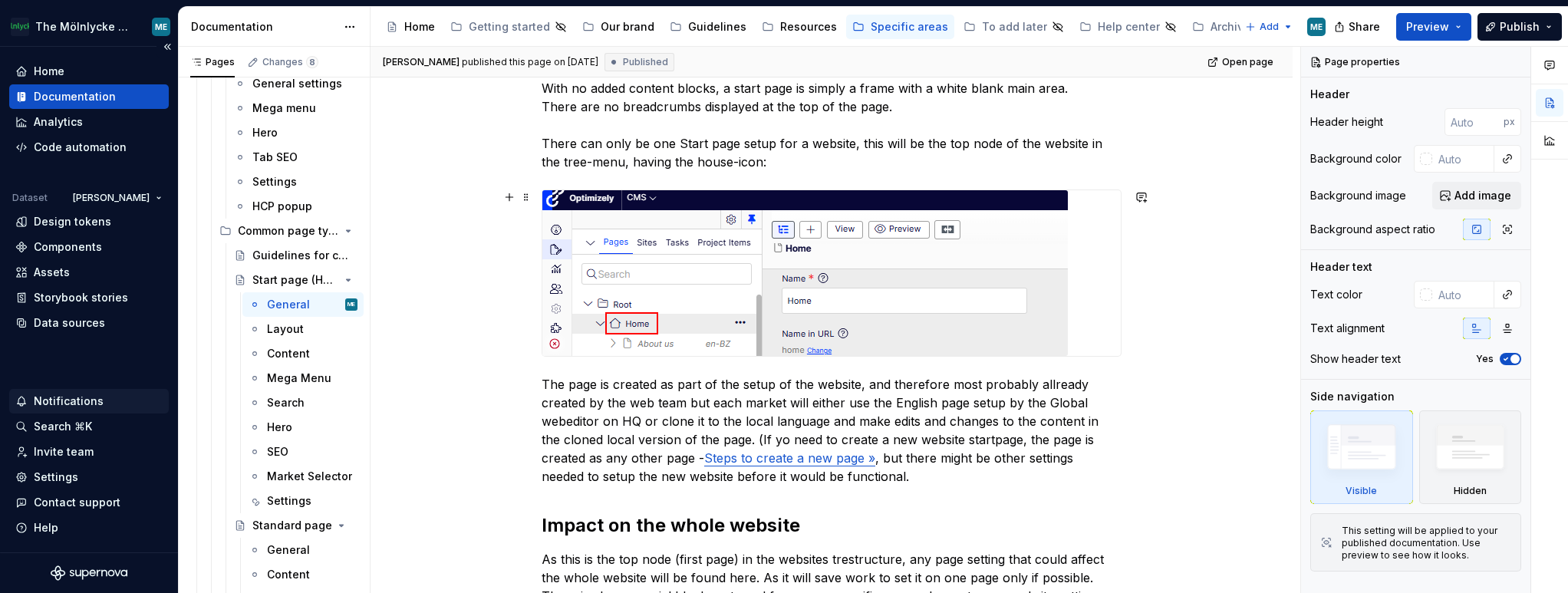
scroll to position [230, 0]
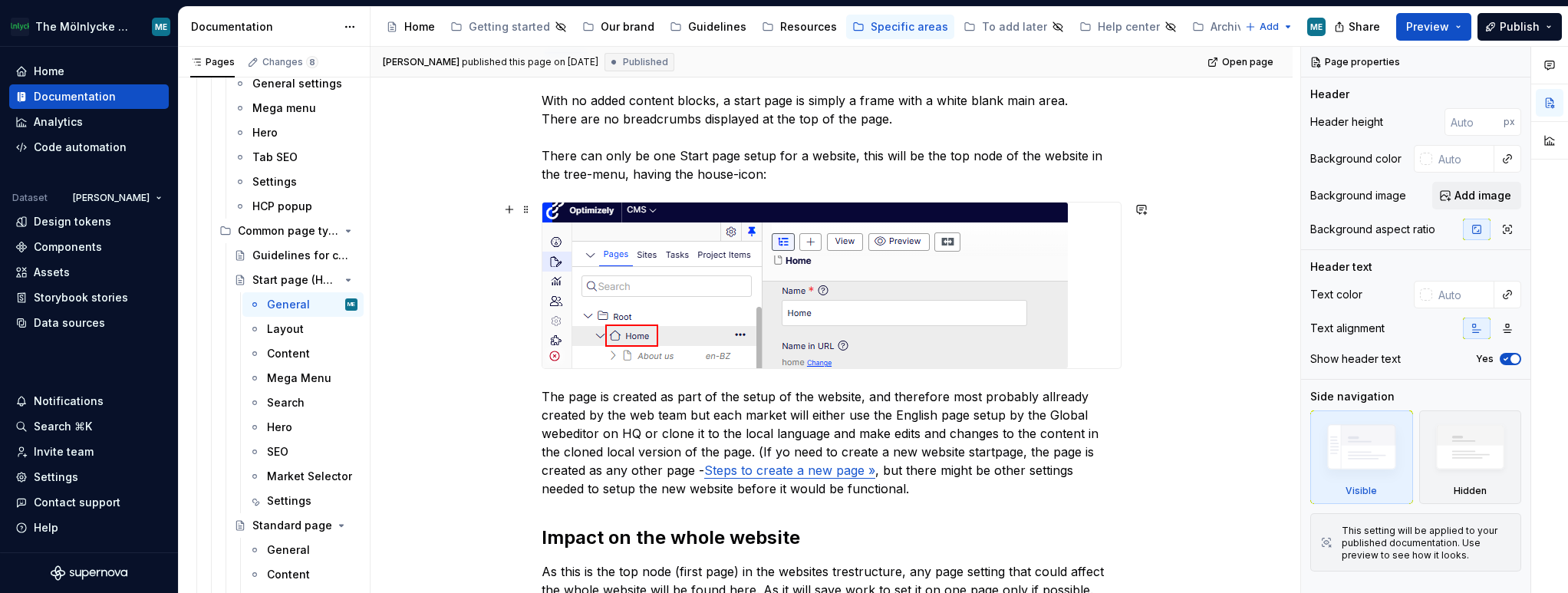
click at [1164, 294] on div "[PERSON_NAME] E published this page on [DATE] Published Open page Start page (H…" at bounding box center [835, 320] width 929 height 547
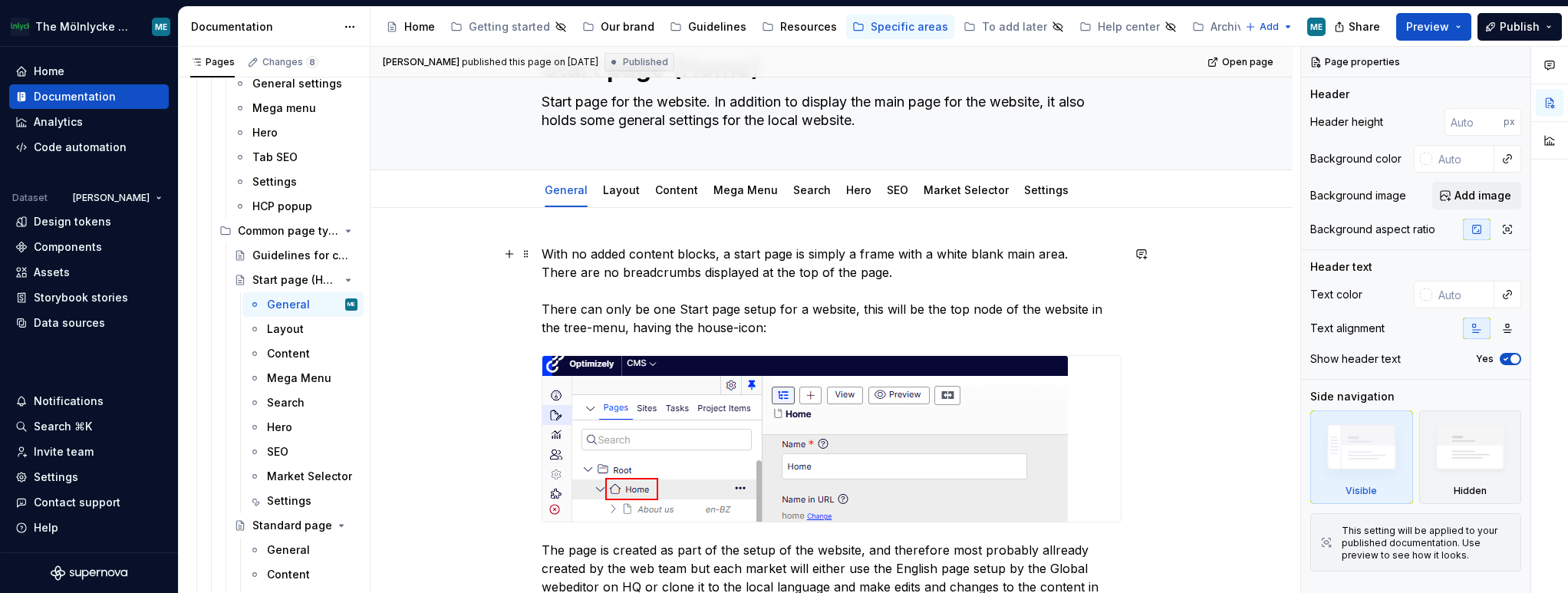
scroll to position [0, 0]
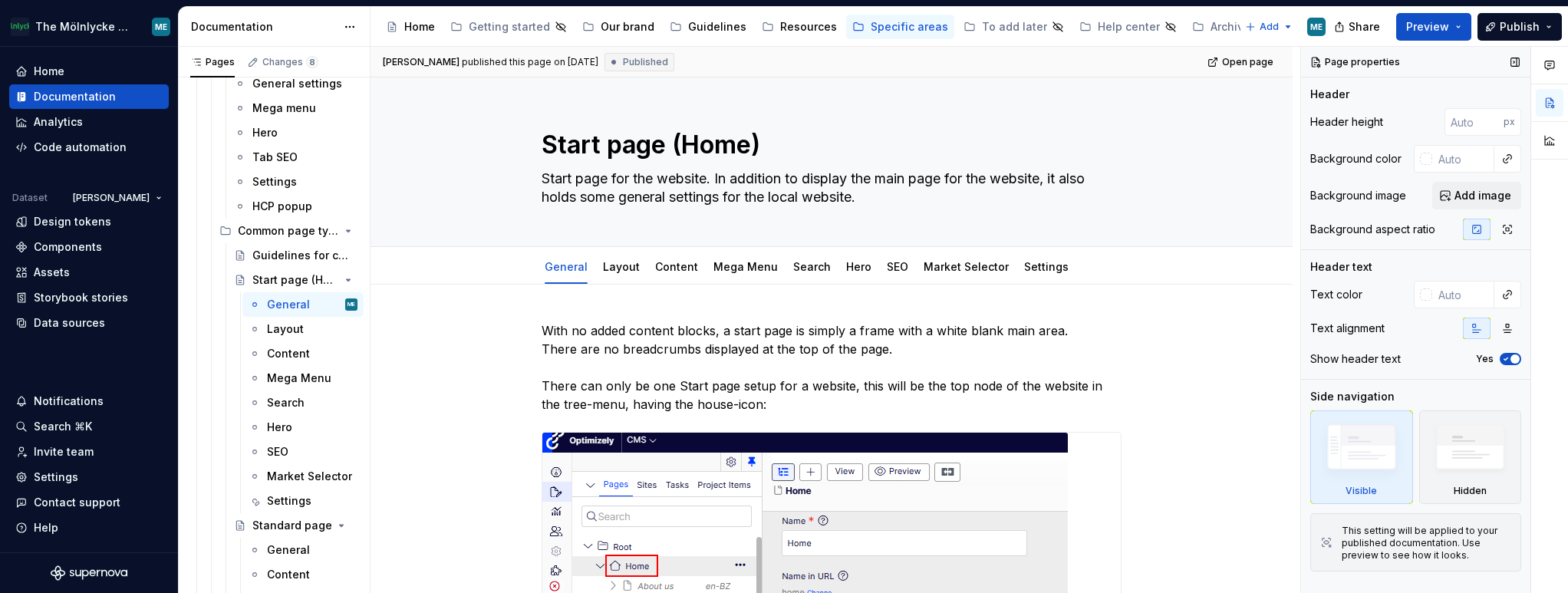
type textarea "*"
